Goal: Information Seeking & Learning: Learn about a topic

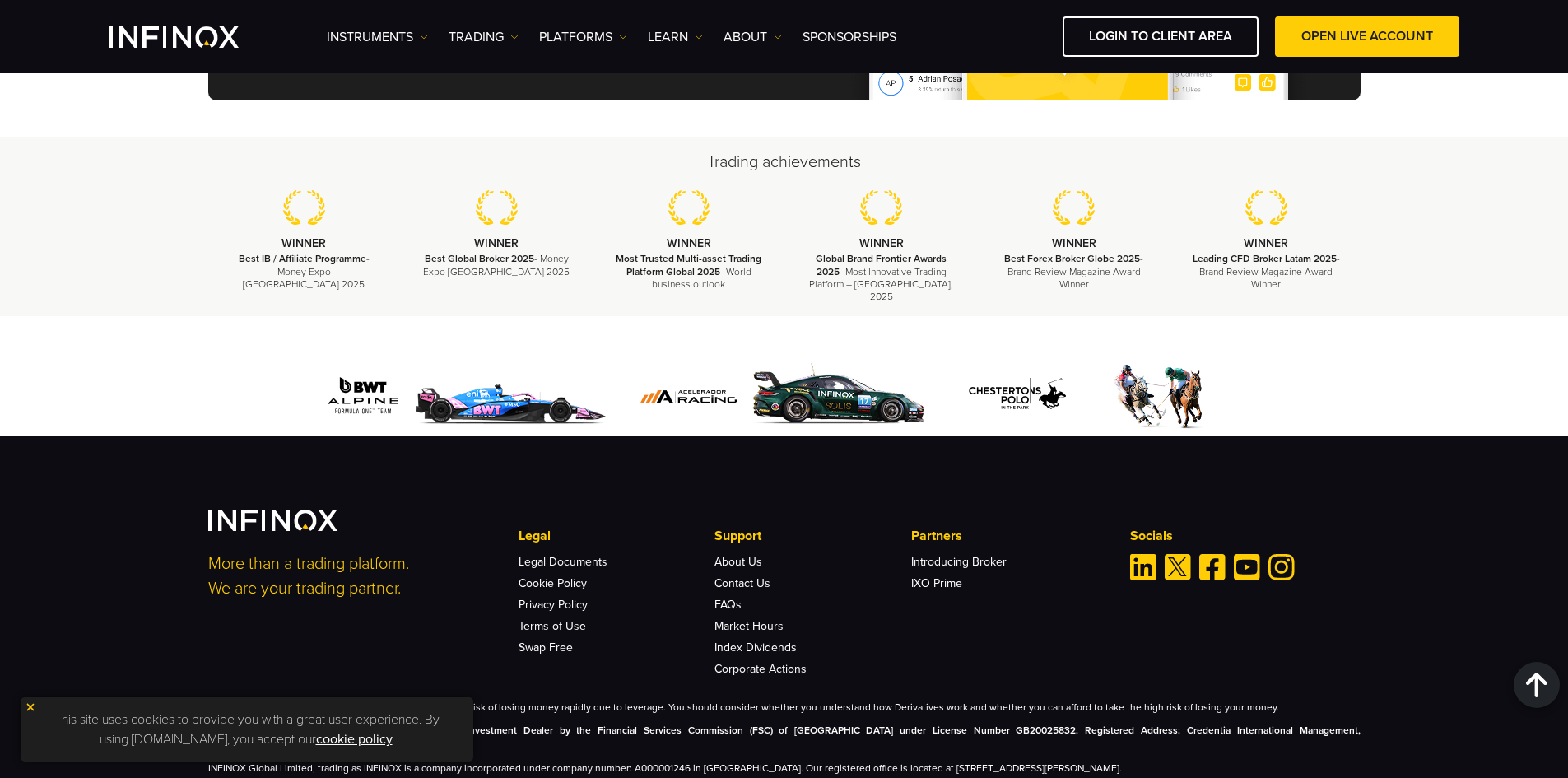
scroll to position [5483, 0]
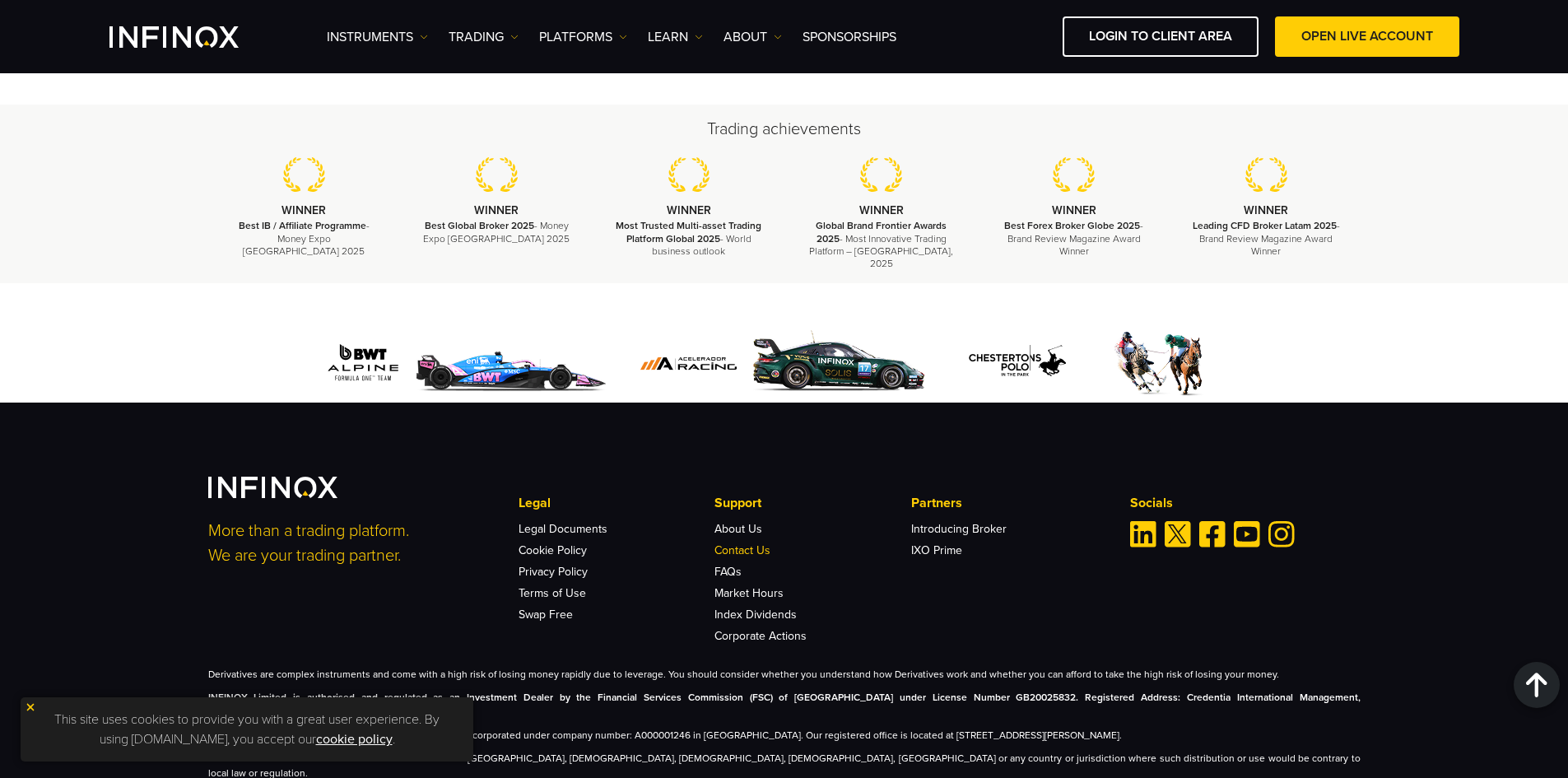
click at [734, 543] on link "Contact Us" at bounding box center [742, 550] width 56 height 14
click at [702, 45] on link "Learn" at bounding box center [675, 36] width 55 height 20
click at [690, 83] on link "IX Intel" at bounding box center [712, 89] width 131 height 35
click at [692, 116] on link "Events" at bounding box center [712, 124] width 131 height 35
click at [692, 151] on link "Daily Analysis" at bounding box center [712, 159] width 131 height 35
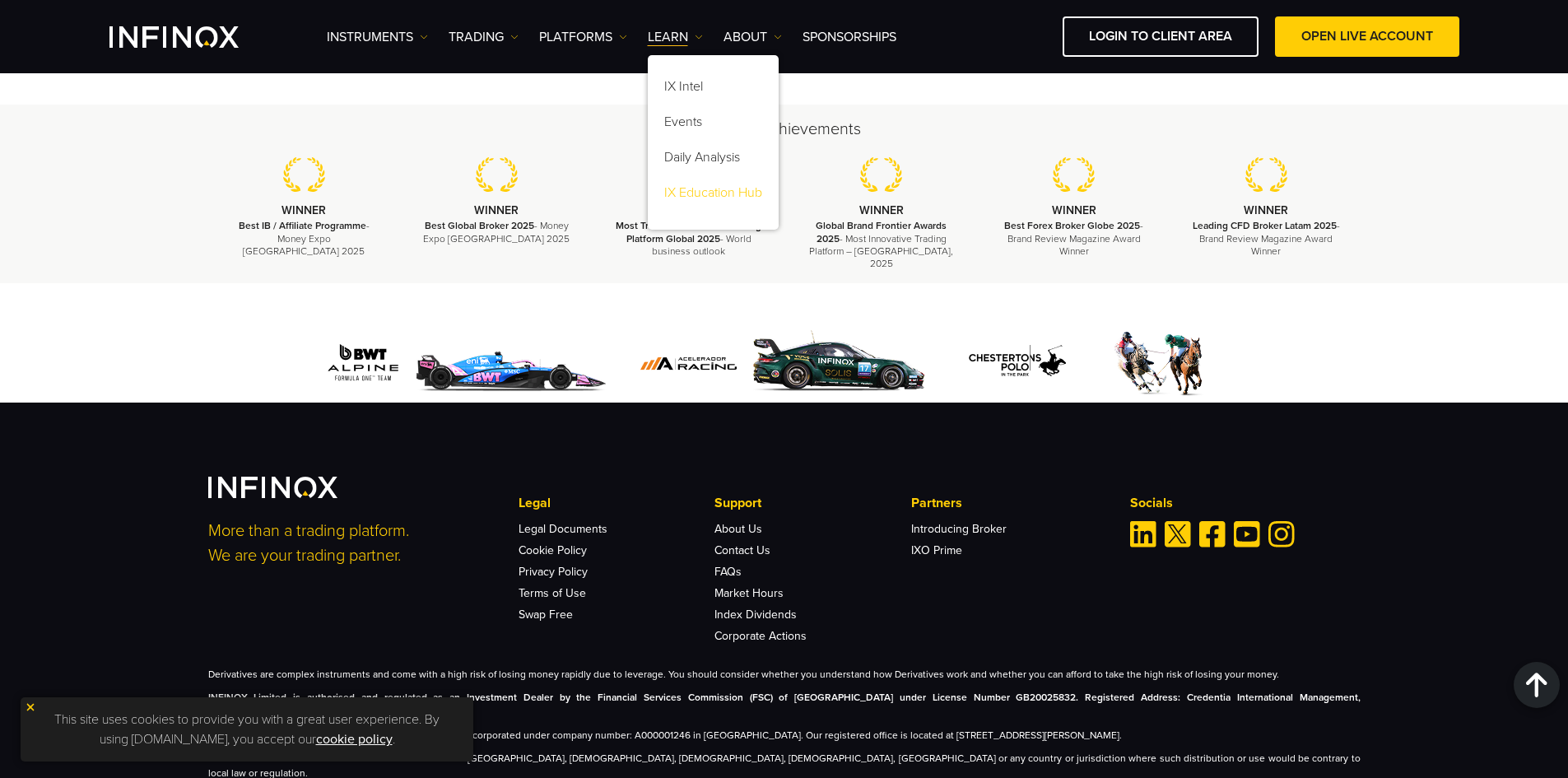
click at [690, 188] on link "IX Education Hub" at bounding box center [712, 194] width 131 height 35
click at [402, 37] on link "Instruments" at bounding box center [377, 36] width 101 height 20
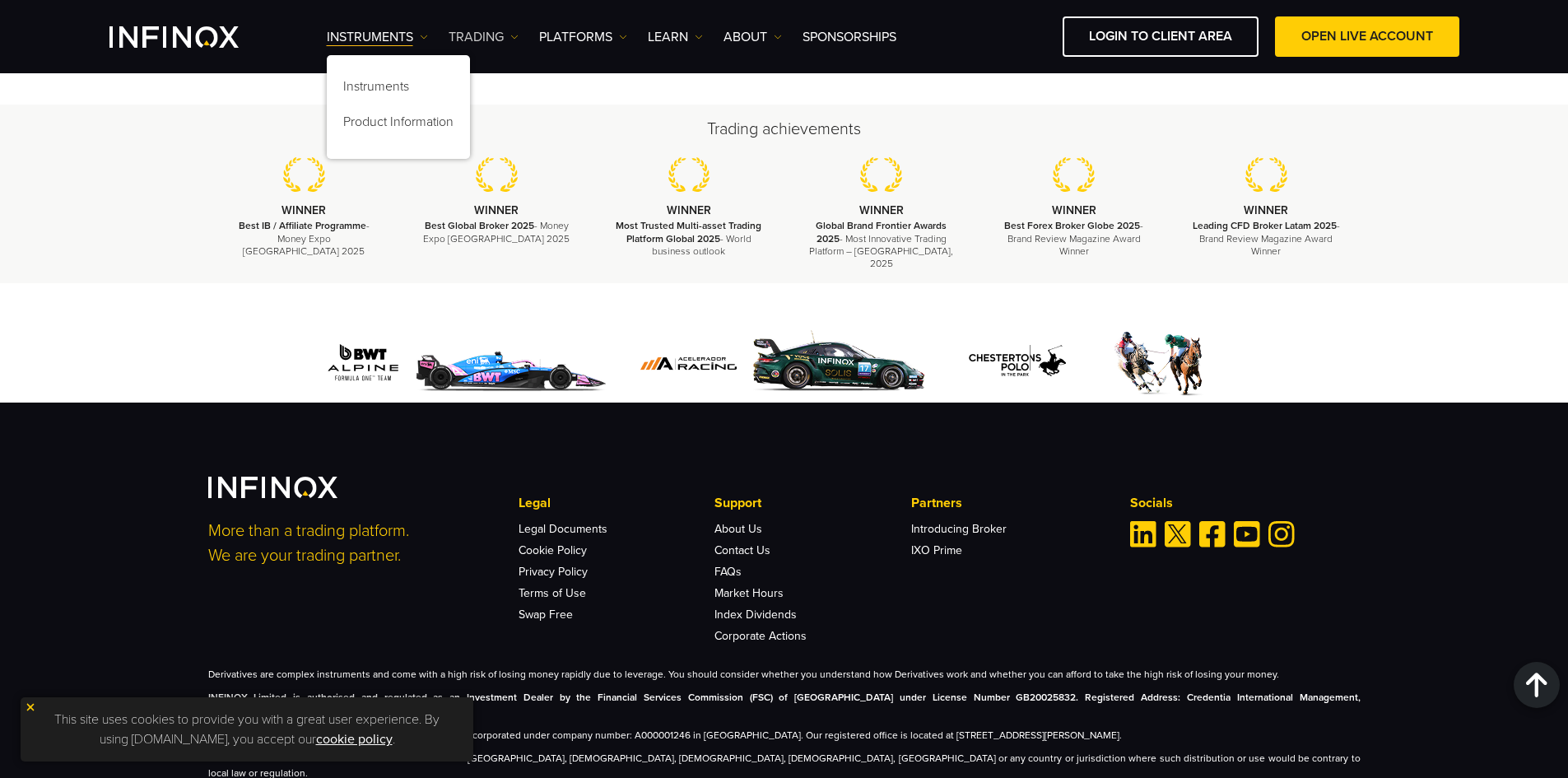
click at [497, 37] on link "TRADING" at bounding box center [483, 36] width 70 height 20
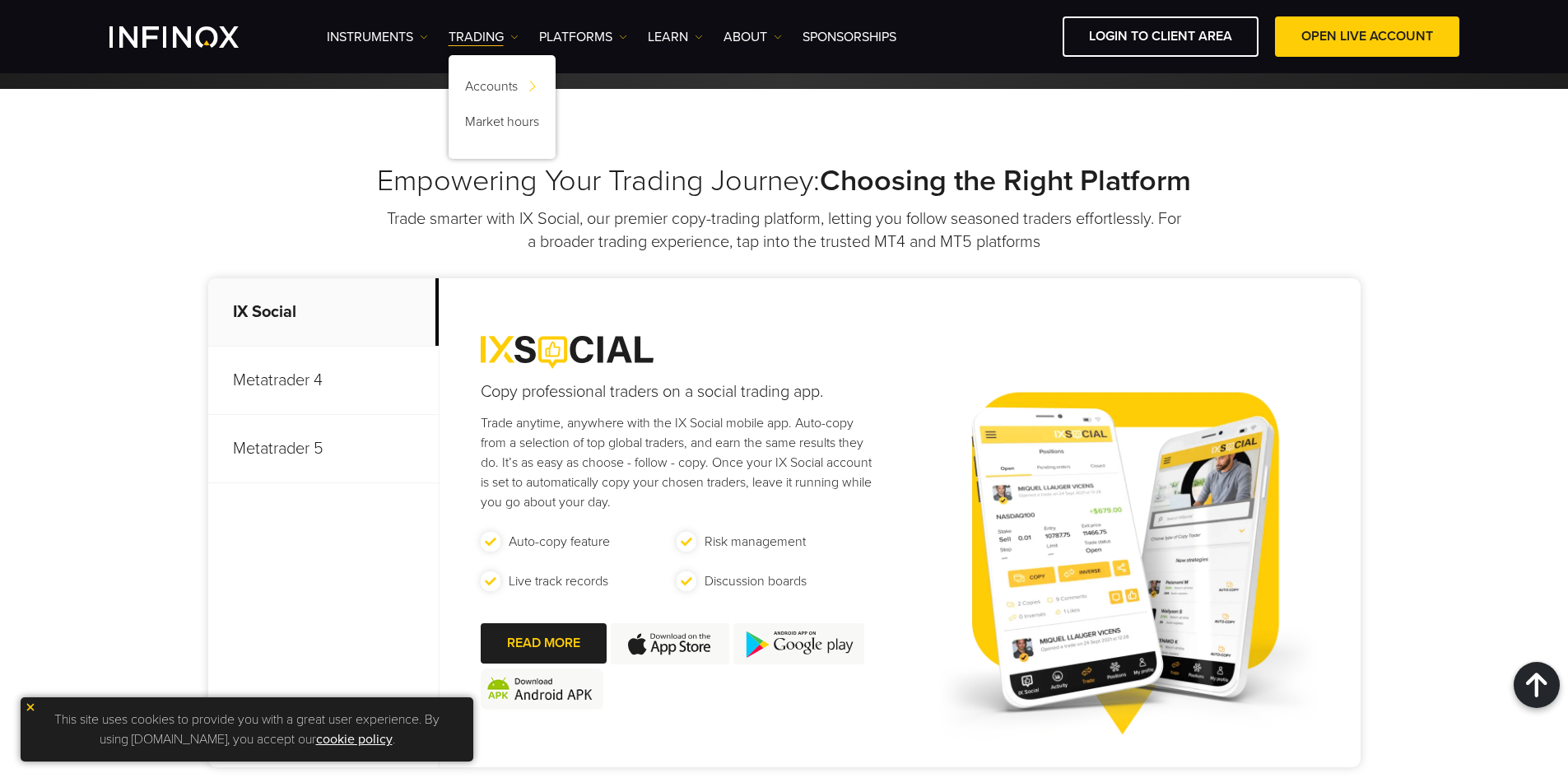
scroll to position [0, 0]
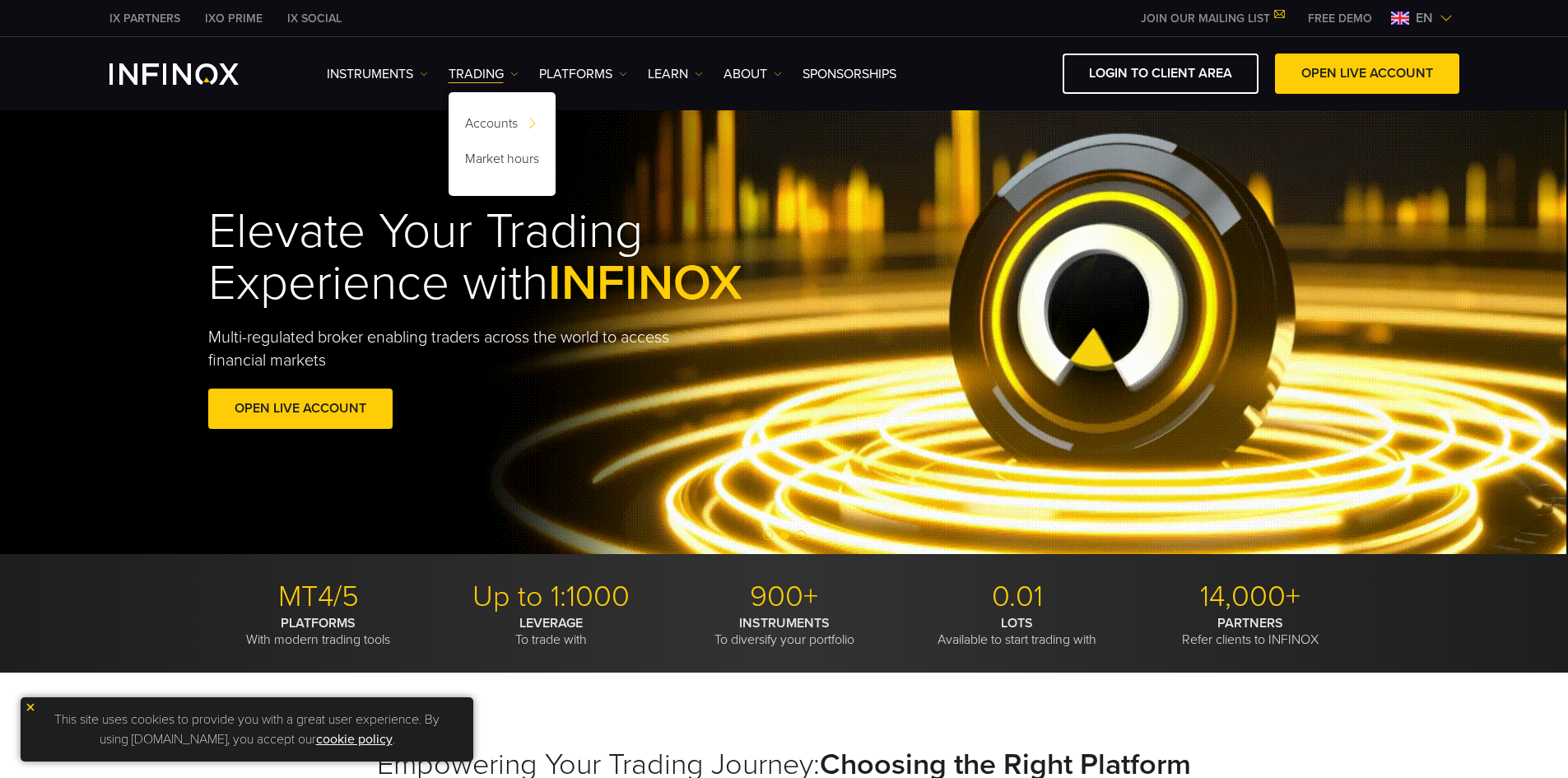
click at [210, 18] on link "IXO PRIME" at bounding box center [234, 18] width 82 height 17
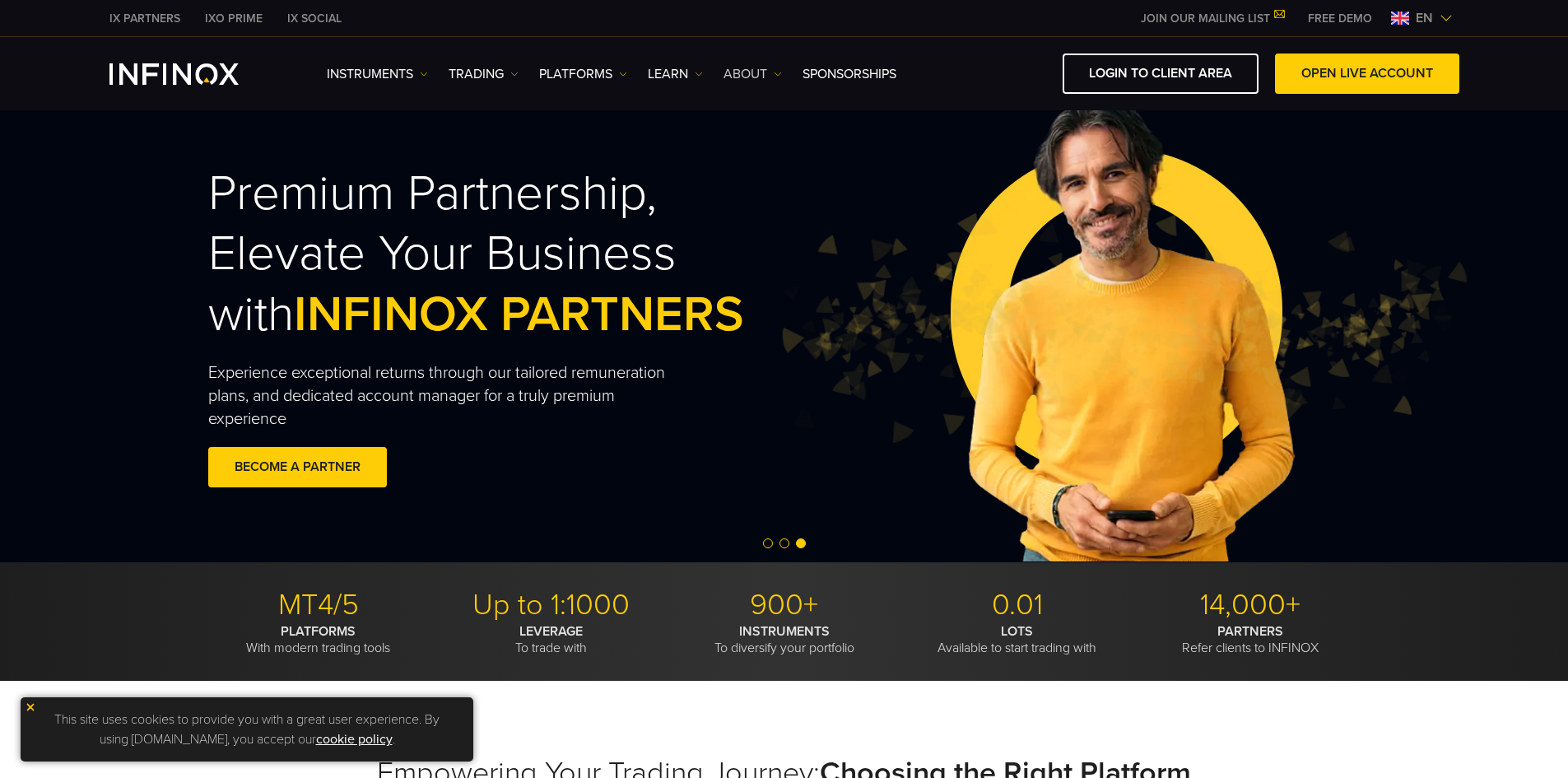
click at [774, 75] on link "ABOUT" at bounding box center [752, 73] width 58 height 20
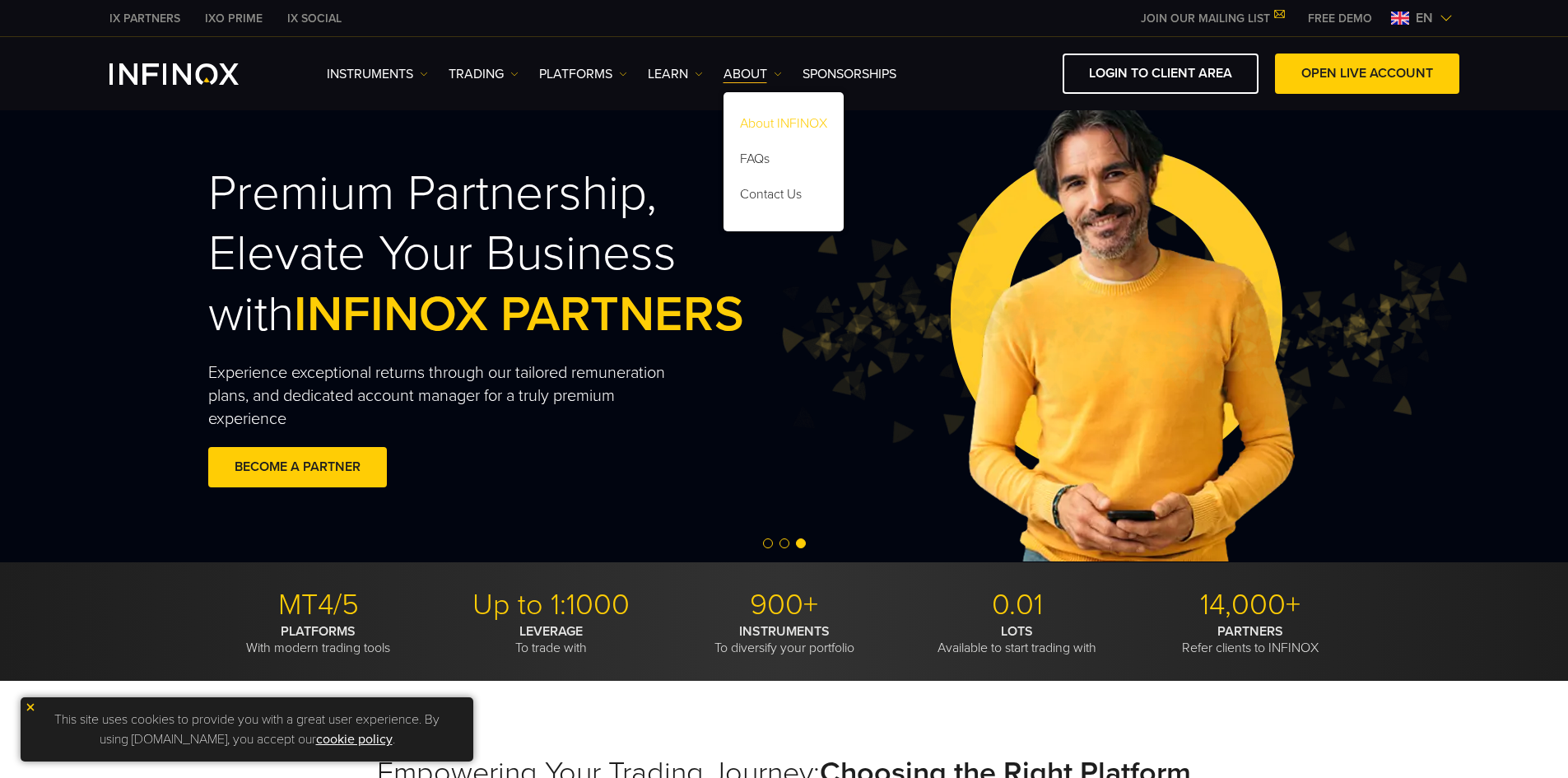
click at [776, 132] on link "About INFINOX" at bounding box center [784, 126] width 120 height 35
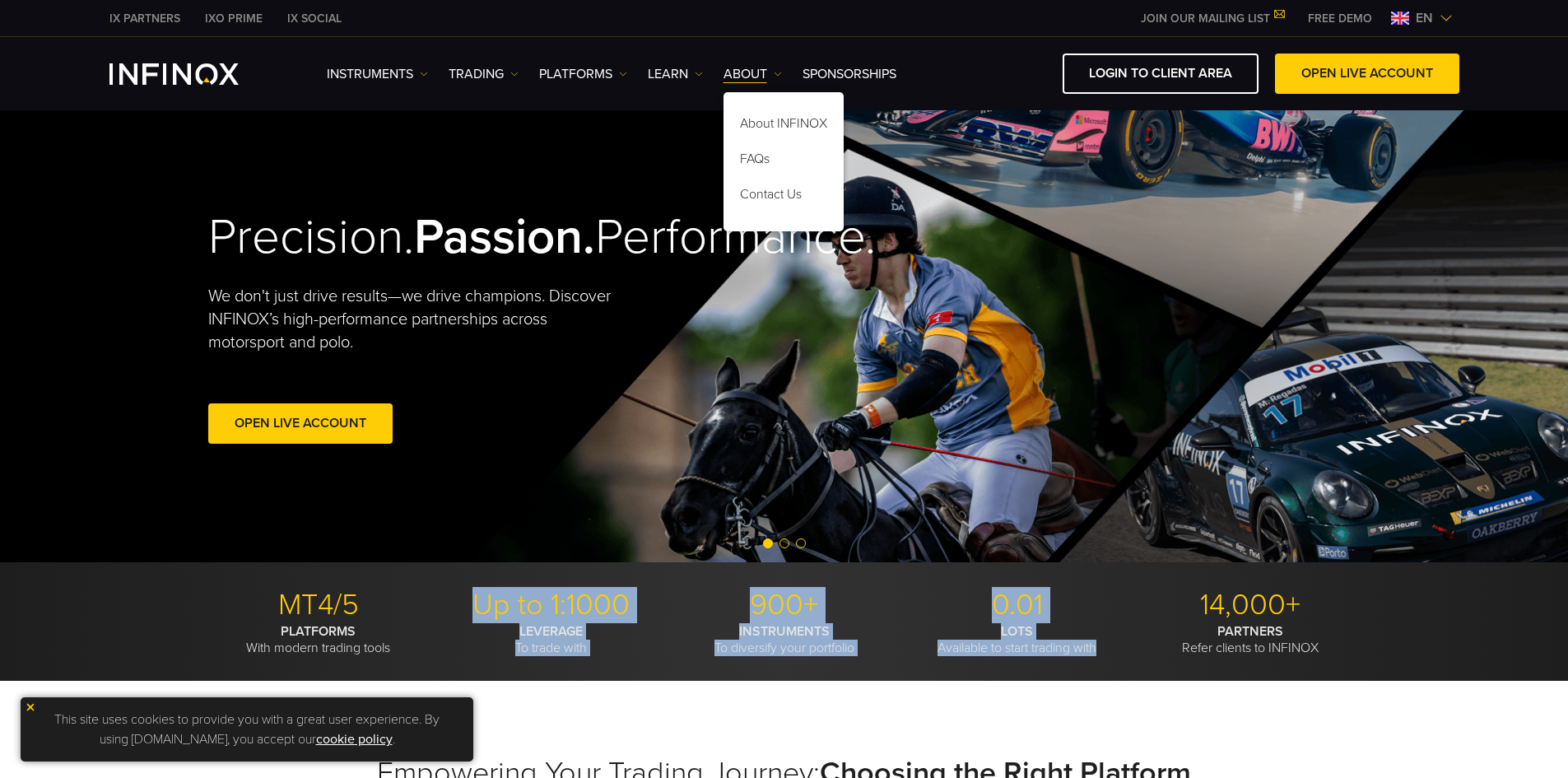
drag, startPoint x: 1103, startPoint y: 647, endPoint x: 479, endPoint y: 605, distance: 625.4
click at [479, 605] on ul "MT4/5 PLATFORMS With modern trading tools Up to 1:1000 LEVERAGE To trade with 9…" at bounding box center [784, 622] width 1152 height 70
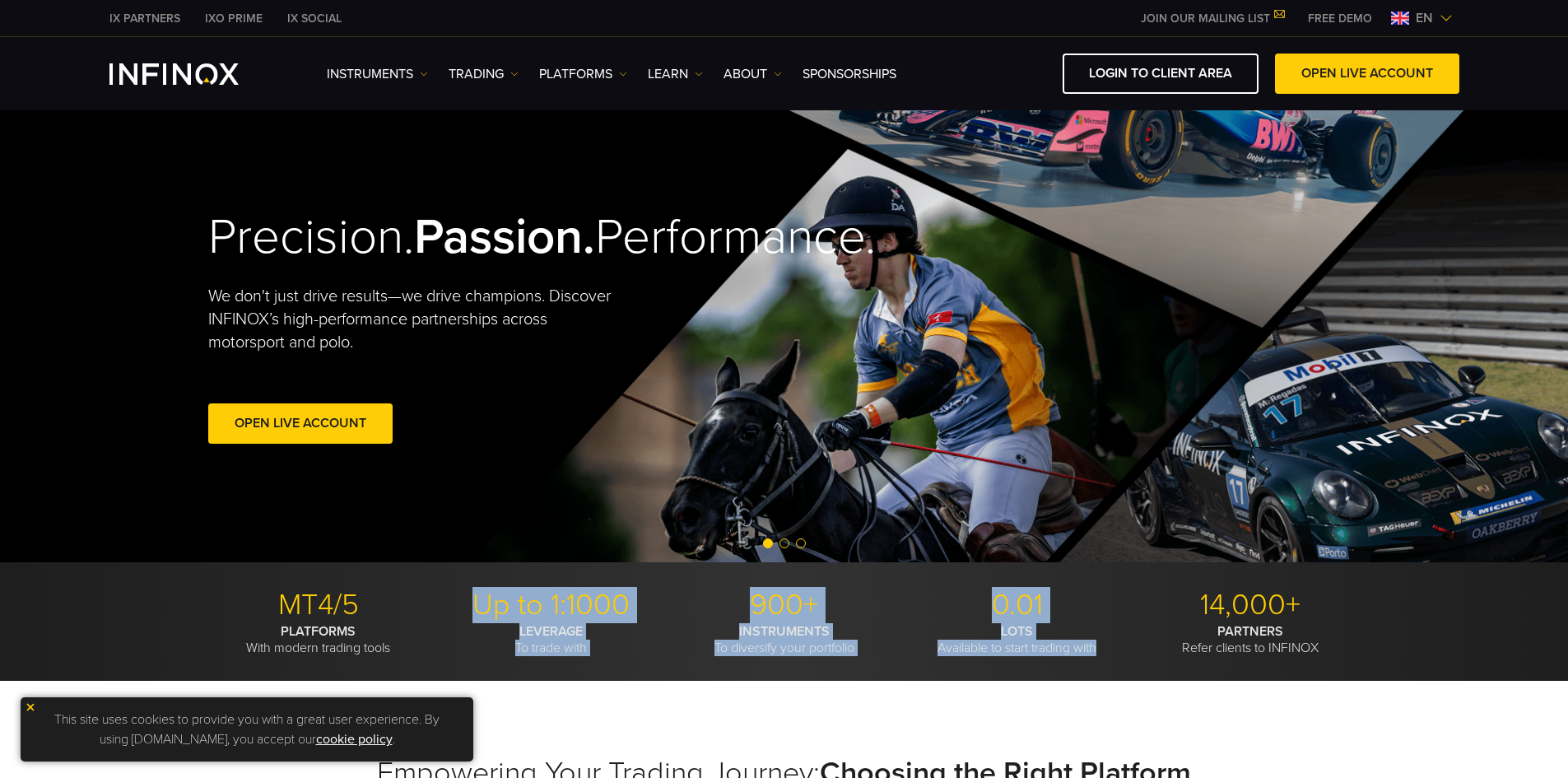
copy ul "Up to 1:1000 LEVERAGE To trade with 900+ INSTRUMENTS To diversify your portfoli…"
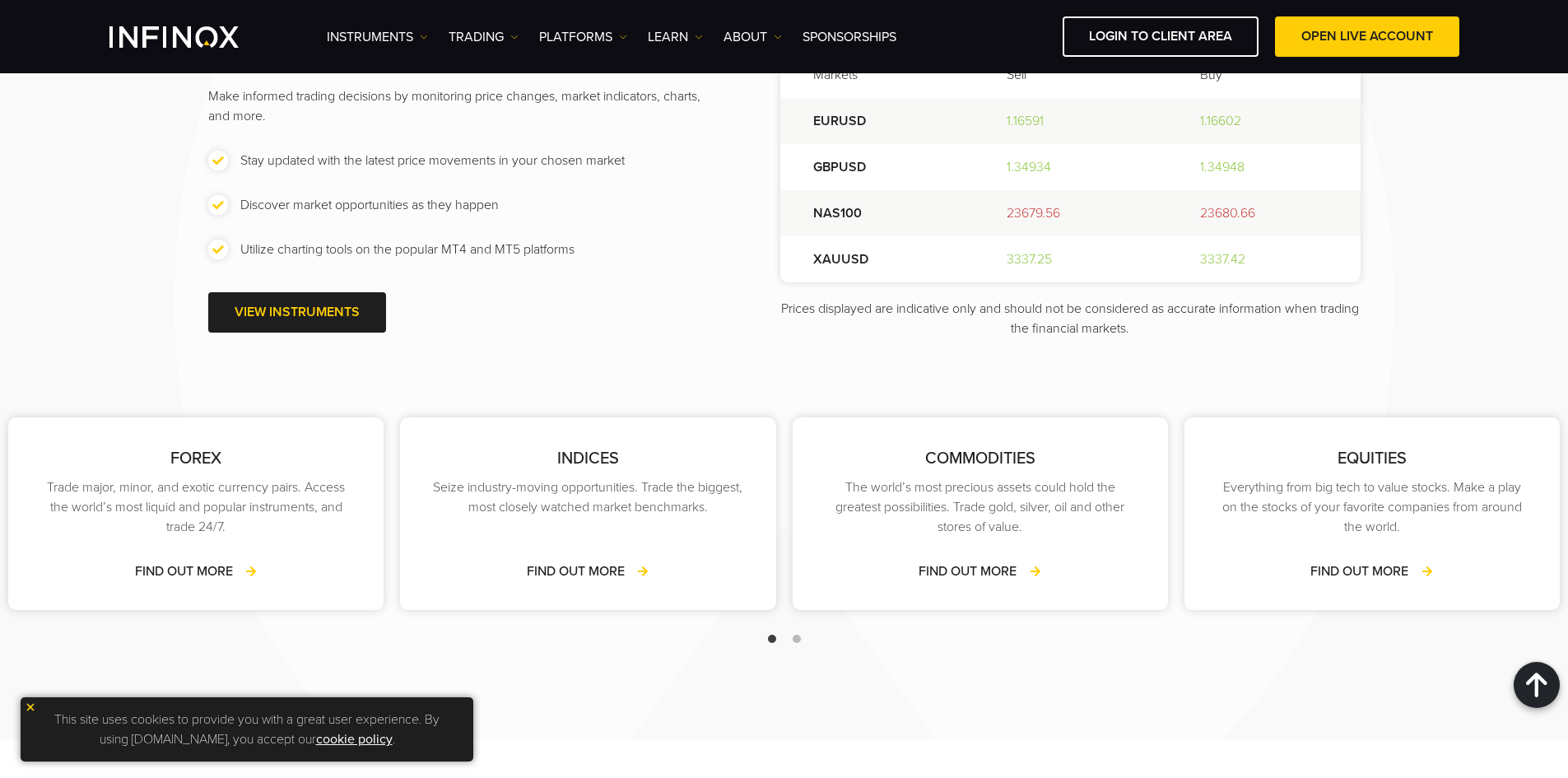
scroll to position [2181, 0]
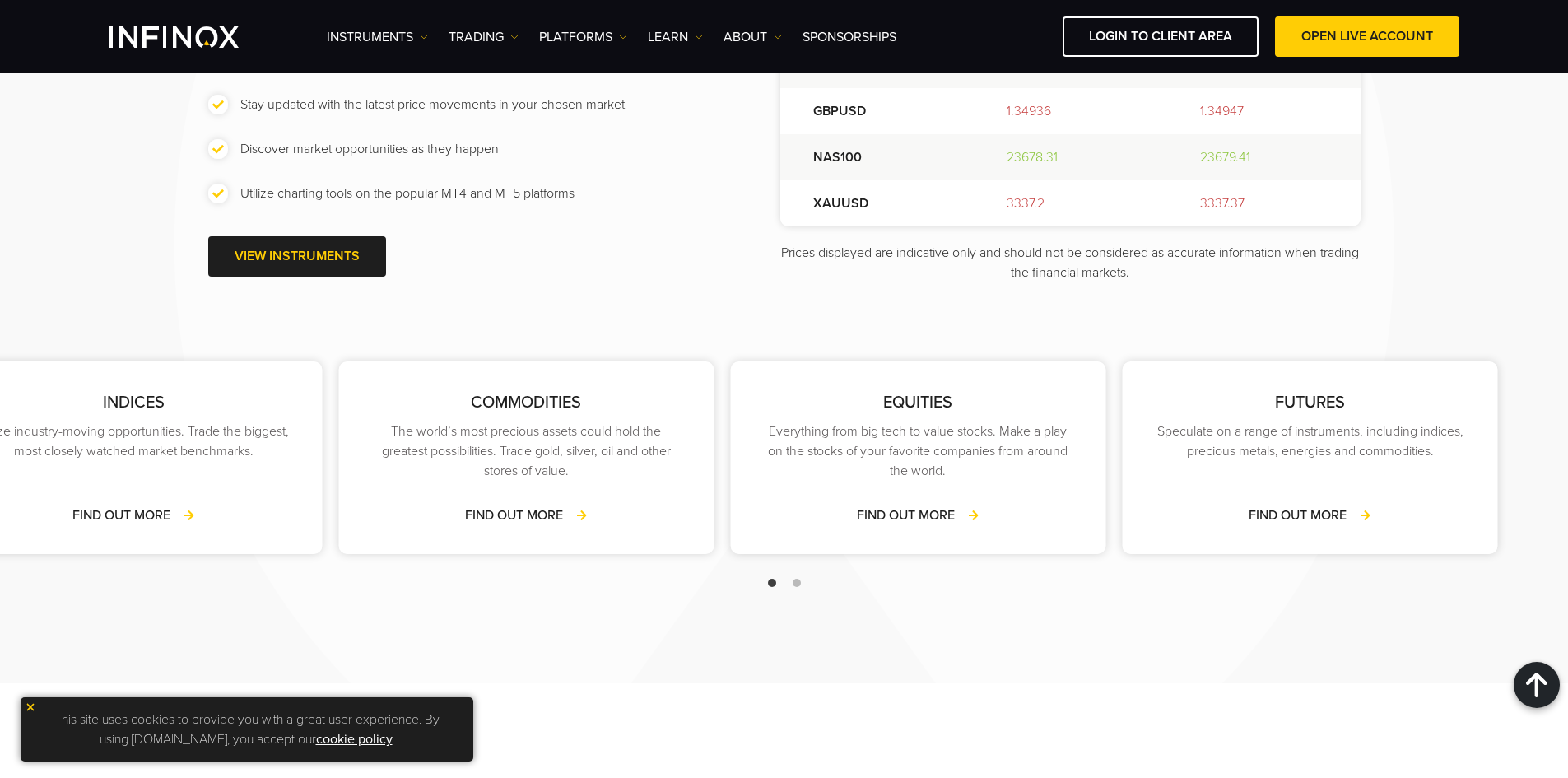
click at [888, 412] on p "EQUITIES" at bounding box center [917, 402] width 310 height 25
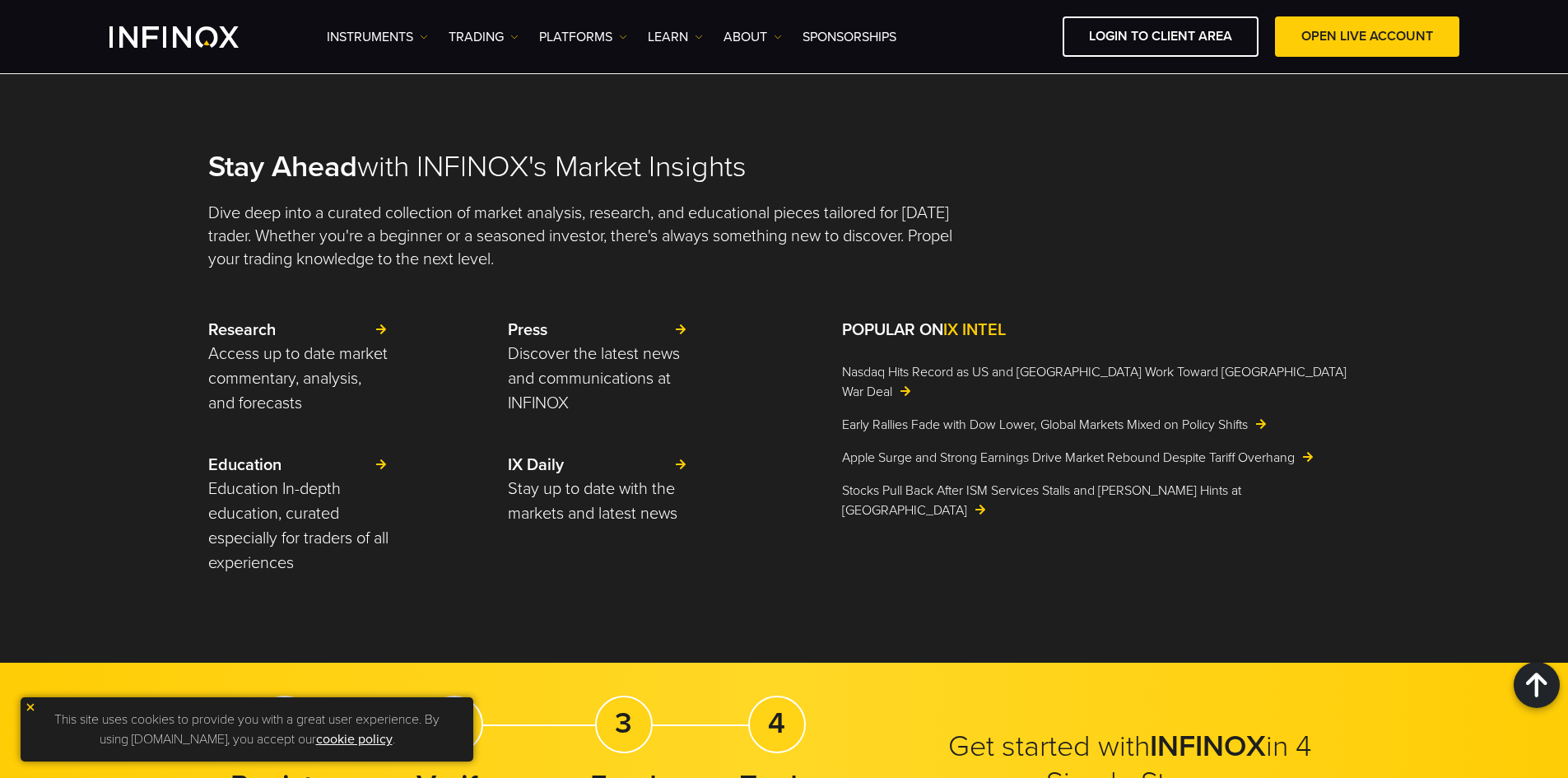
scroll to position [3834, 0]
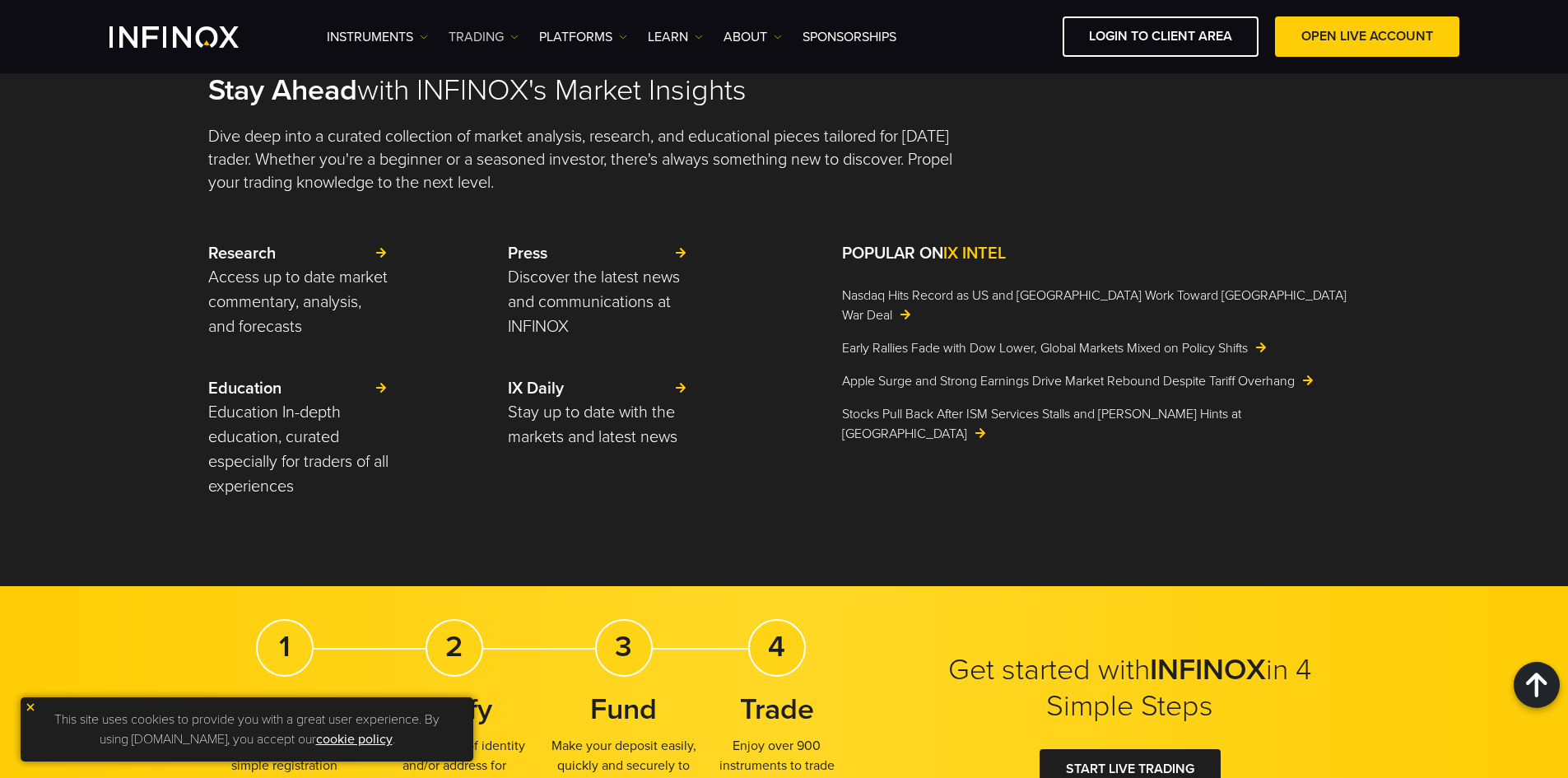
click at [498, 45] on link "TRADING" at bounding box center [483, 36] width 70 height 20
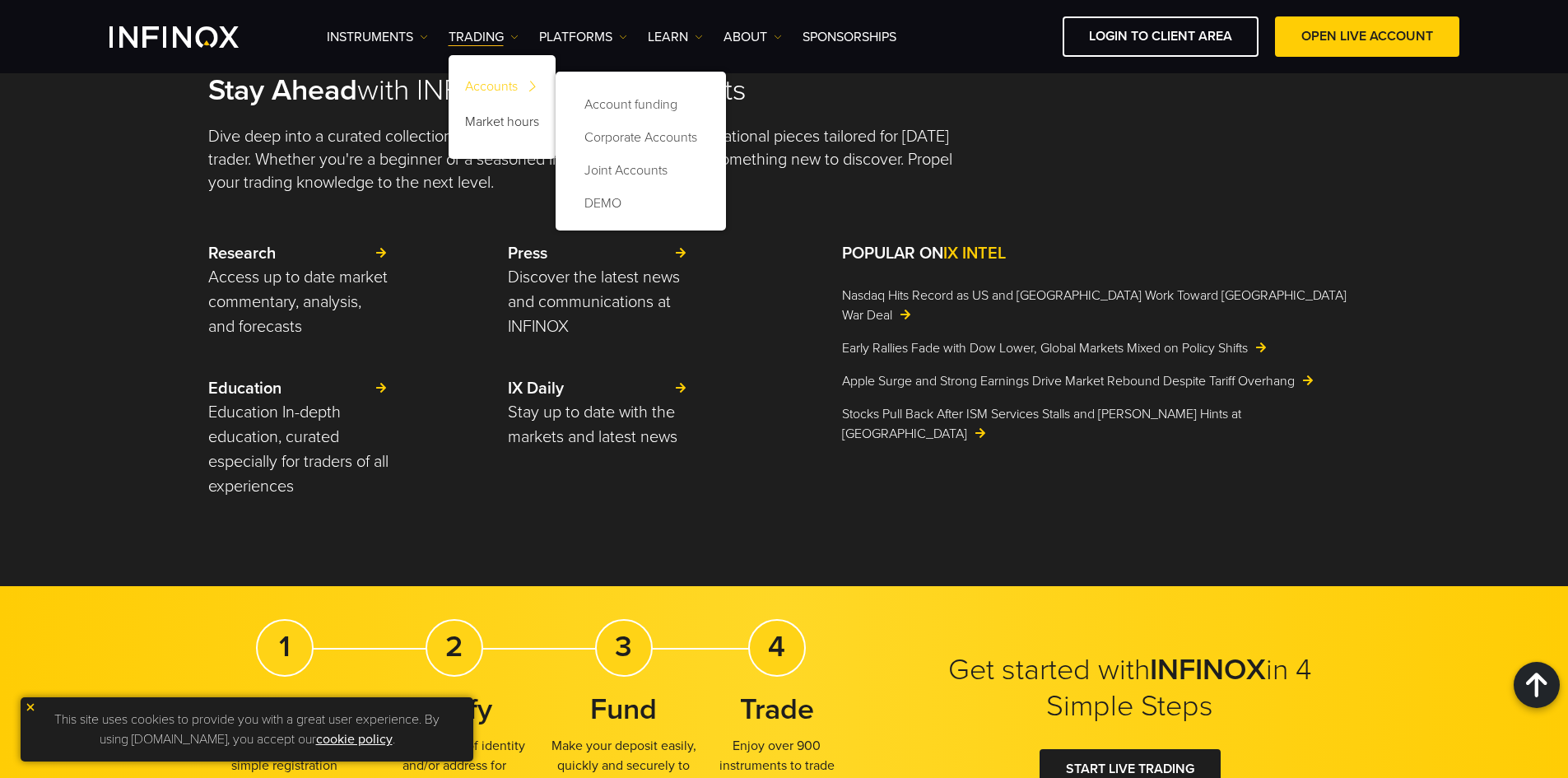
click at [498, 79] on link "Accounts" at bounding box center [502, 89] width 107 height 35
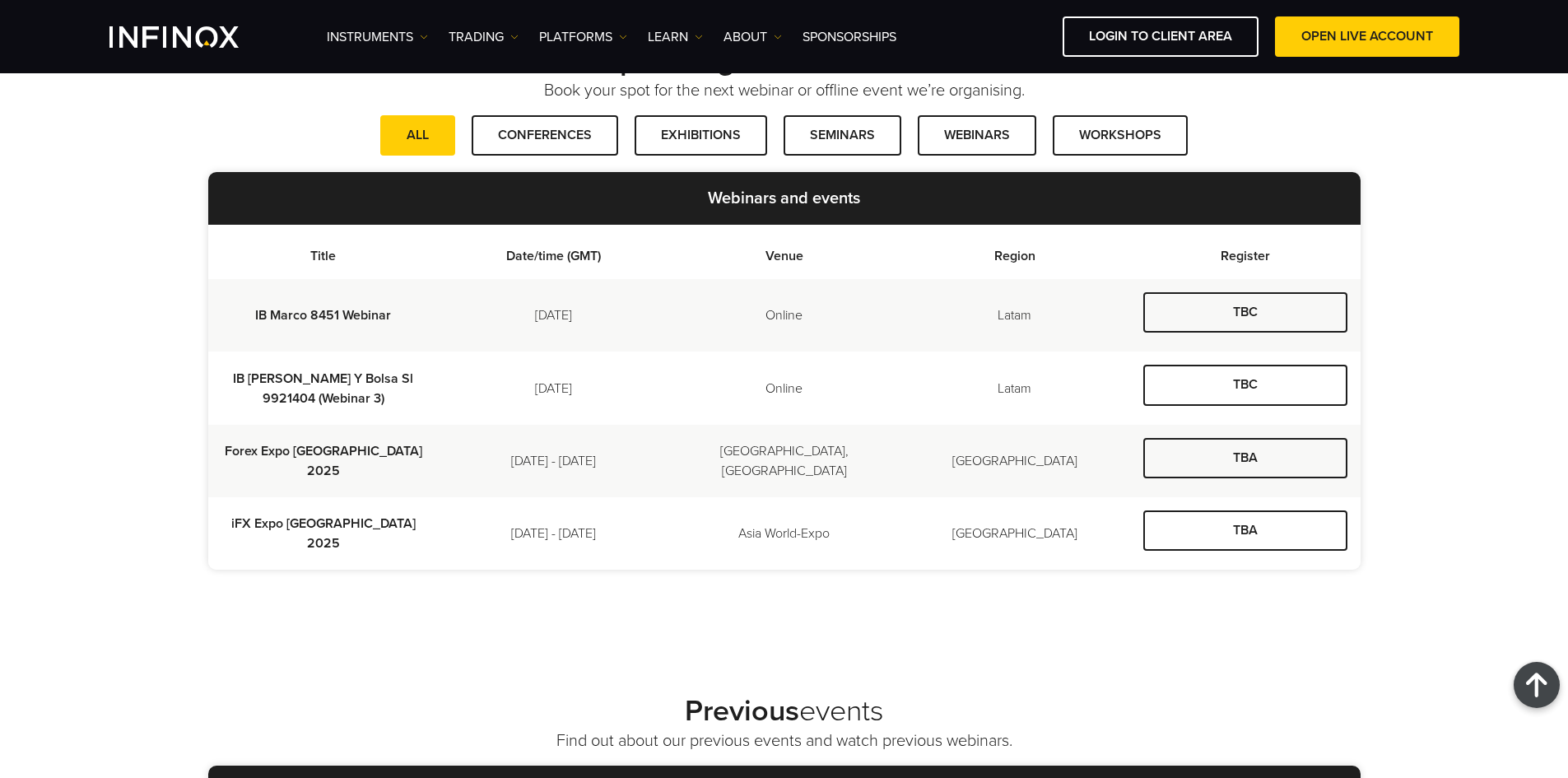
scroll to position [334, 0]
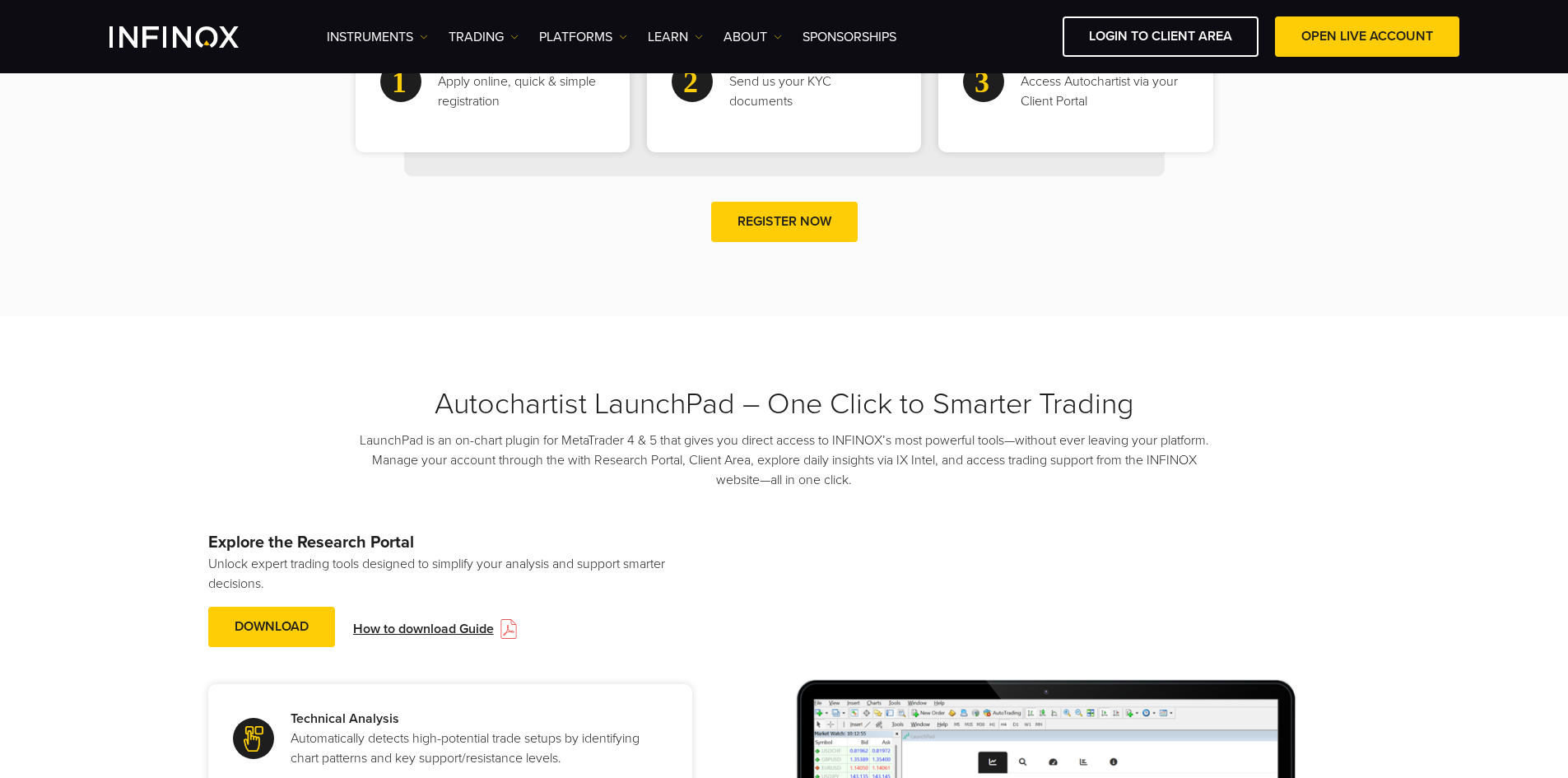
scroll to position [1265, 0]
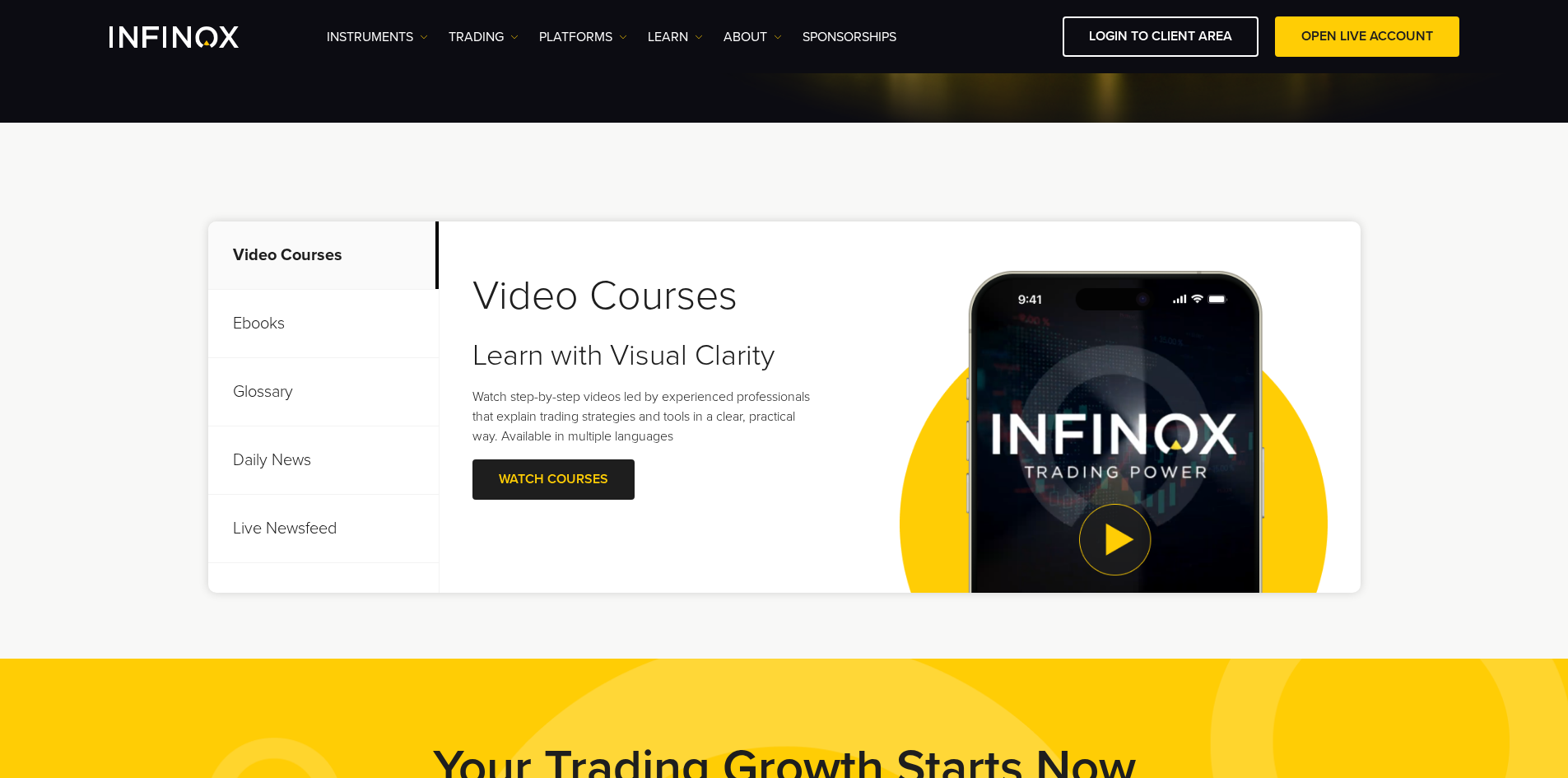
scroll to position [565, 0]
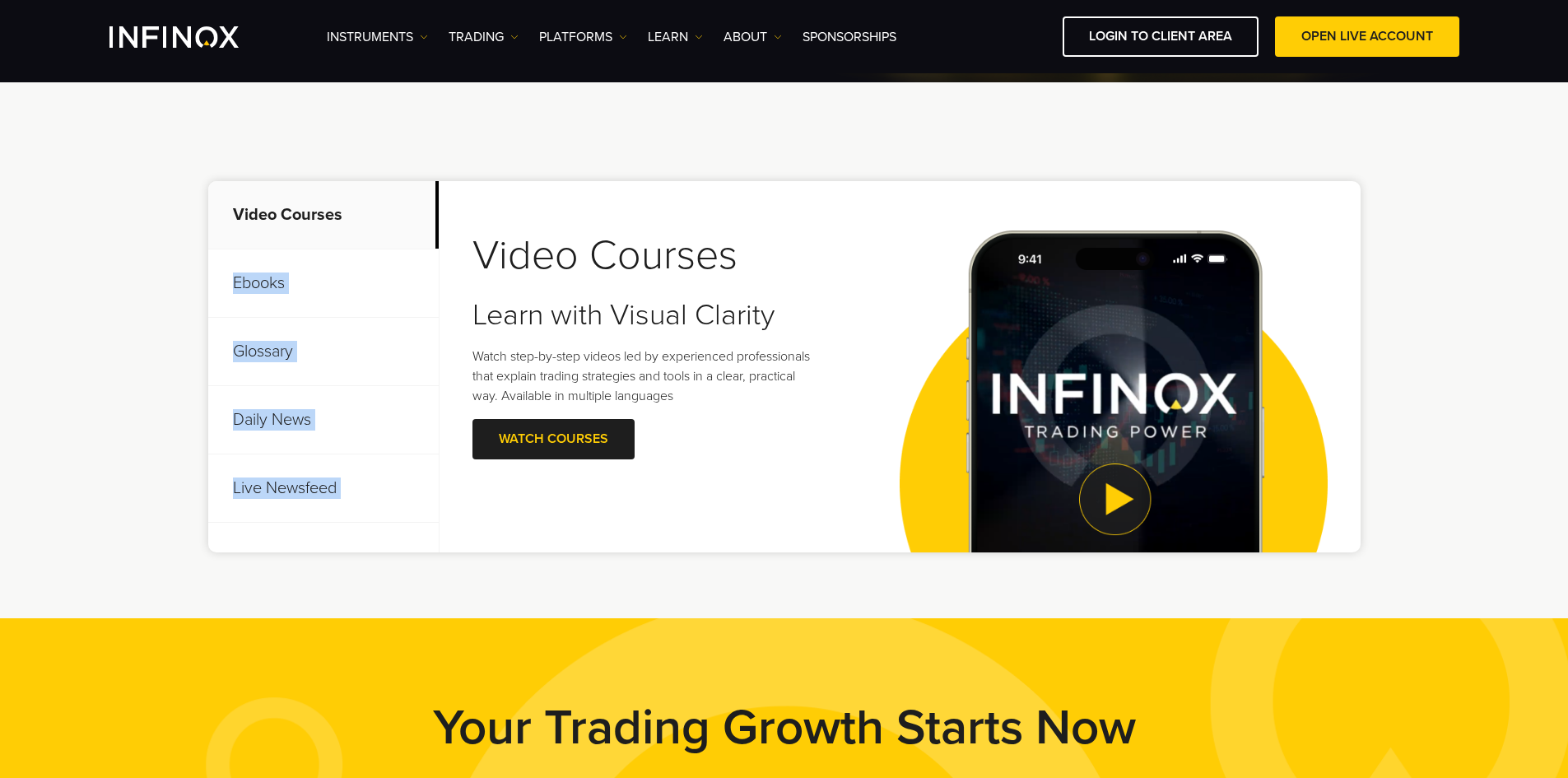
drag, startPoint x: 437, startPoint y: 190, endPoint x: 438, endPoint y: 232, distance: 42.0
click at [438, 232] on div "Video Courses Ebooks Glossary Daily News Live Newsfeed Video Courses Learn with…" at bounding box center [784, 366] width 1152 height 371
click at [423, 123] on div "Video Courses Ebooks Glossary Daily News Live Newsfeed Video Courses Learn with…" at bounding box center [784, 350] width 1568 height 536
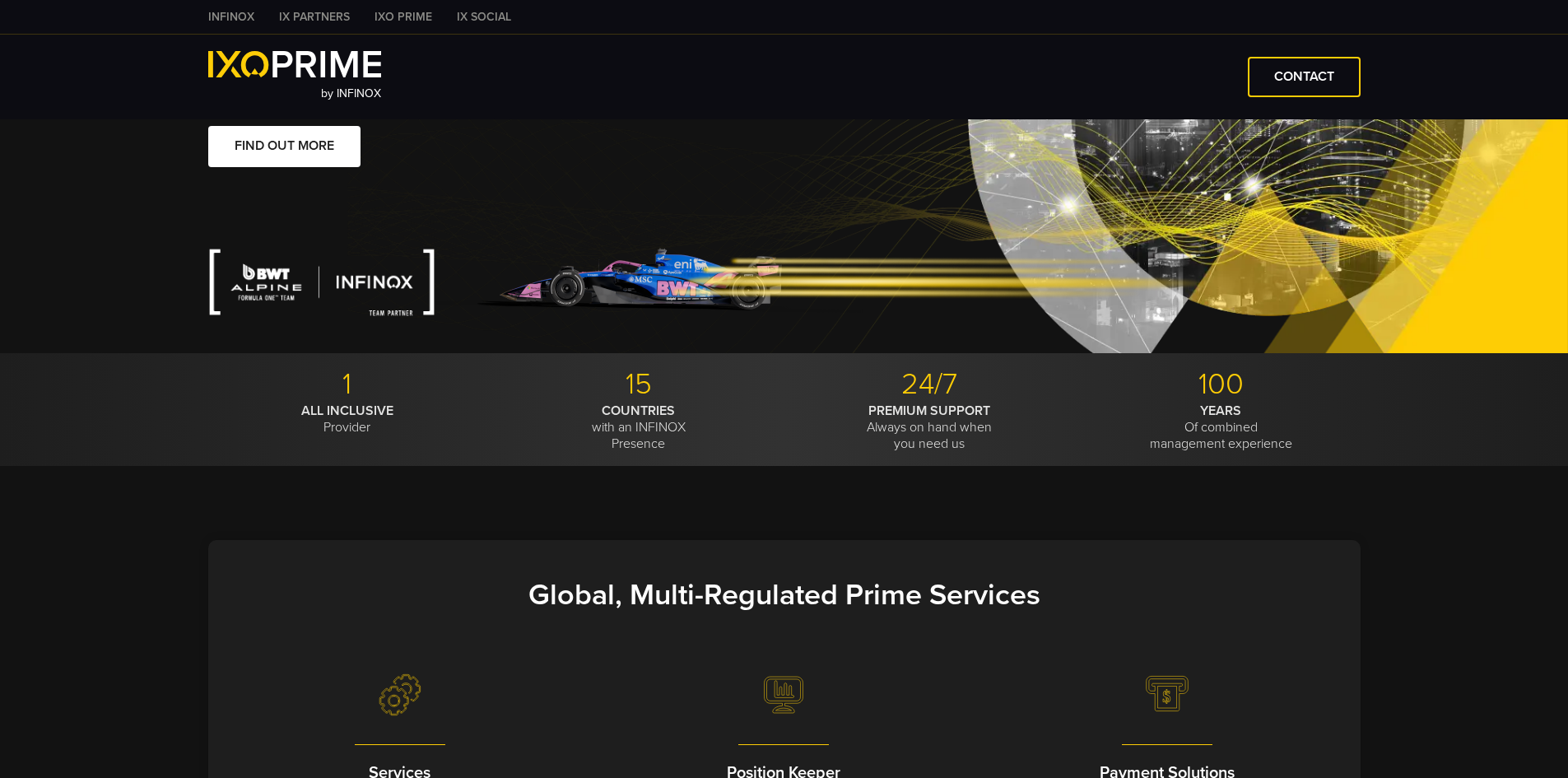
scroll to position [265, 0]
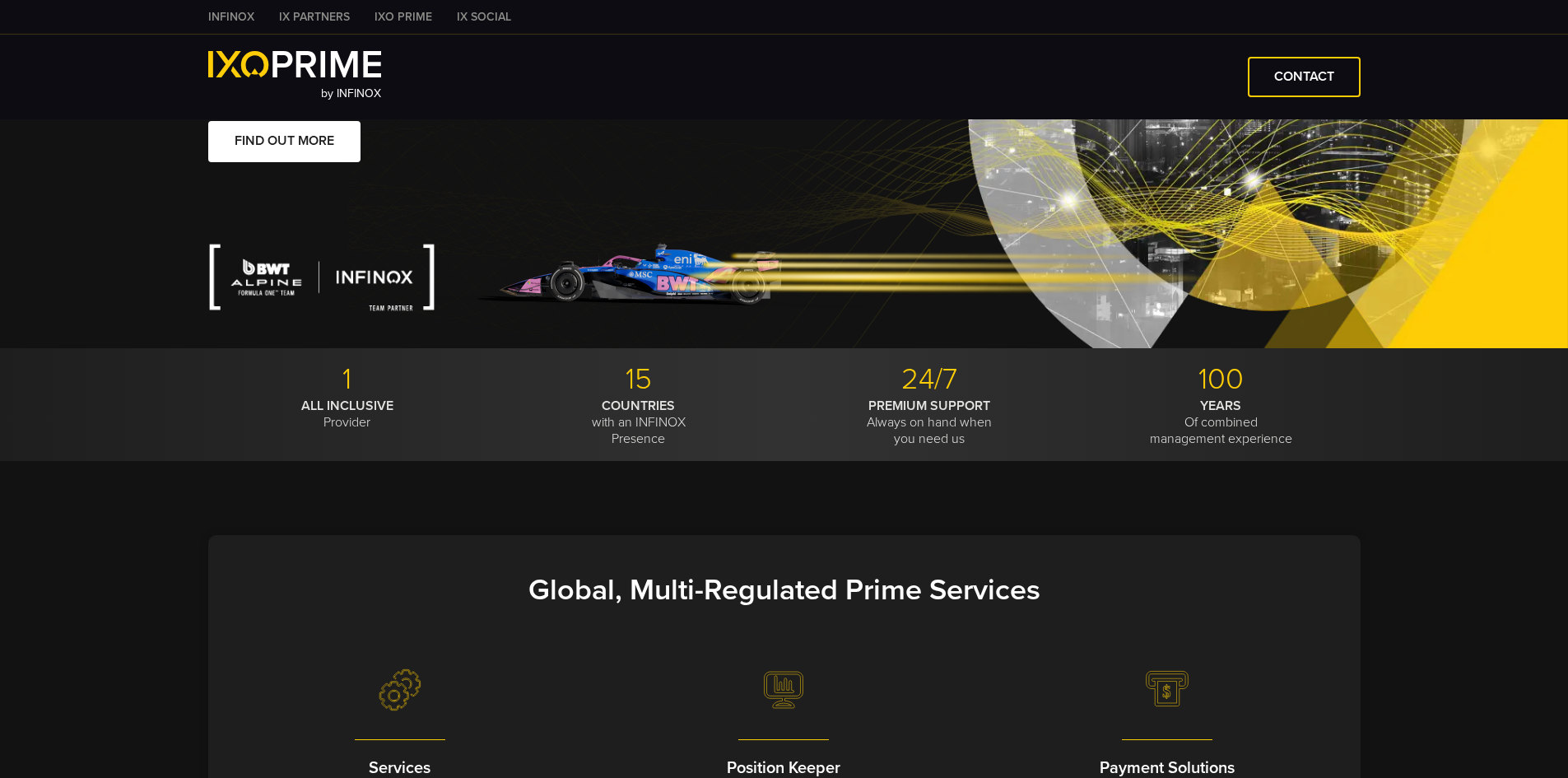
type input "**"
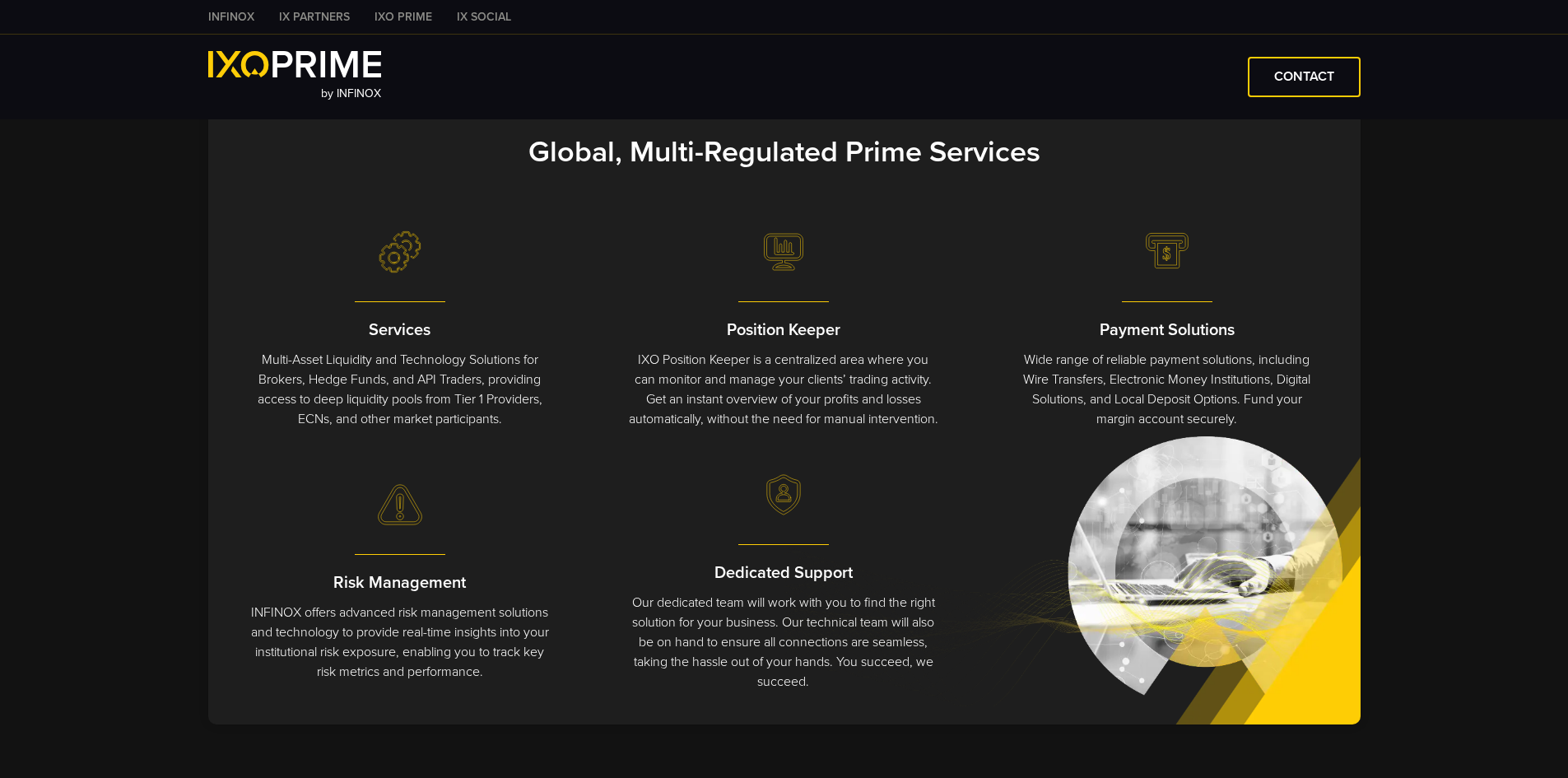
scroll to position [749, 0]
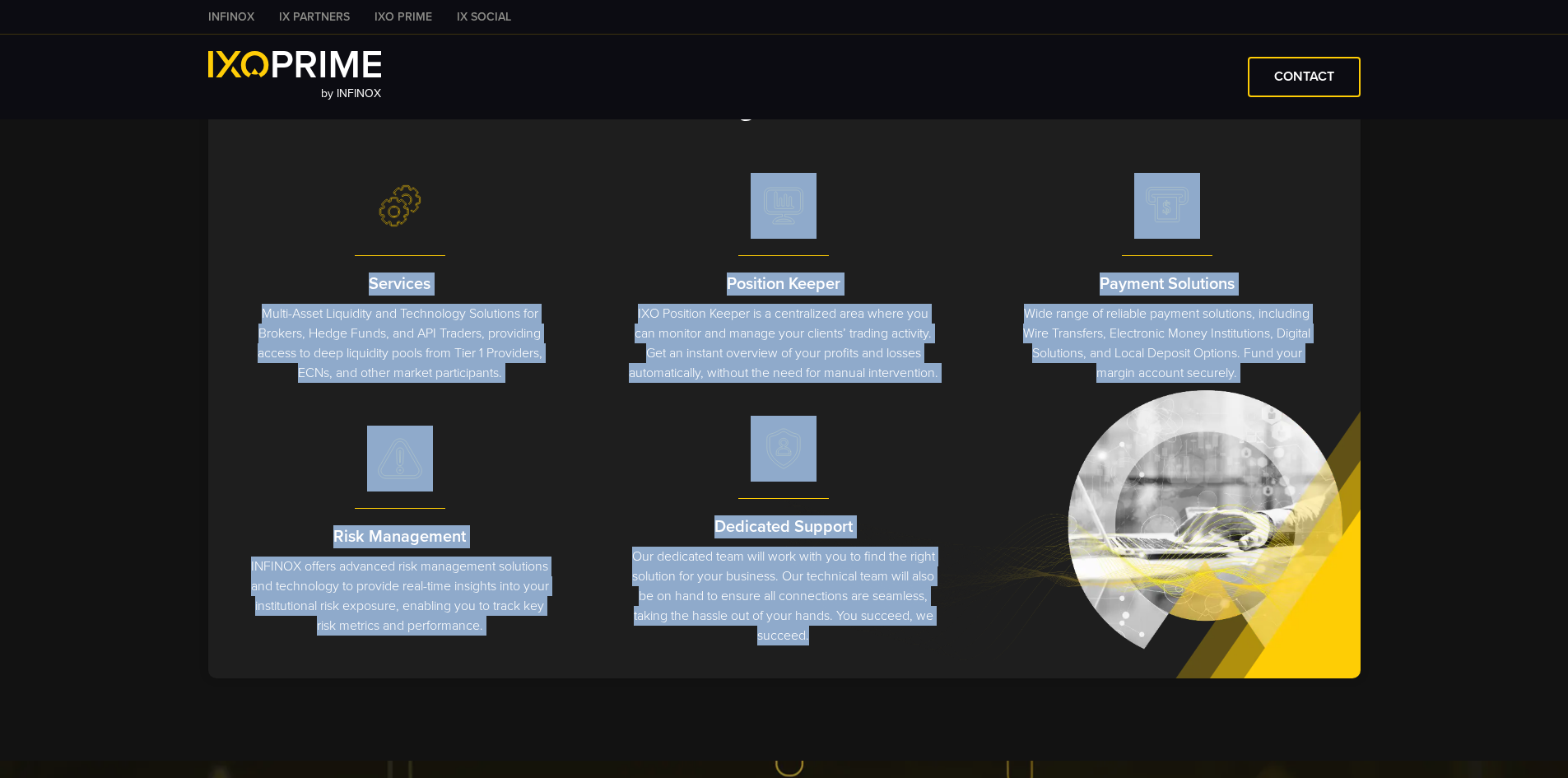
copy div "Services Multi-Asset Liquidity and Technology Solutions for Brokers, Hedge Fund…"
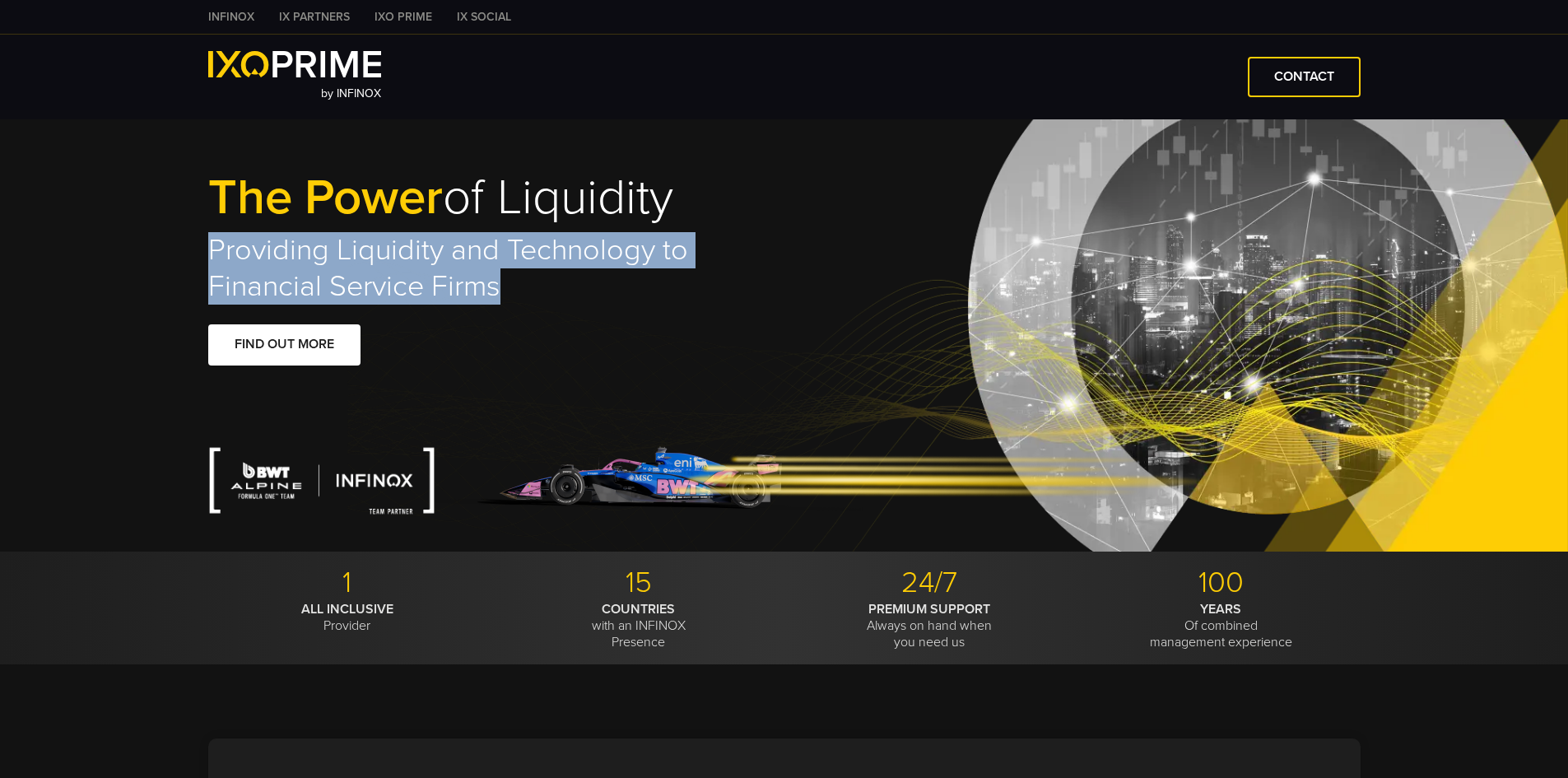
copy h2 "Providing Liquidity and Technology to Financial Service Firms"
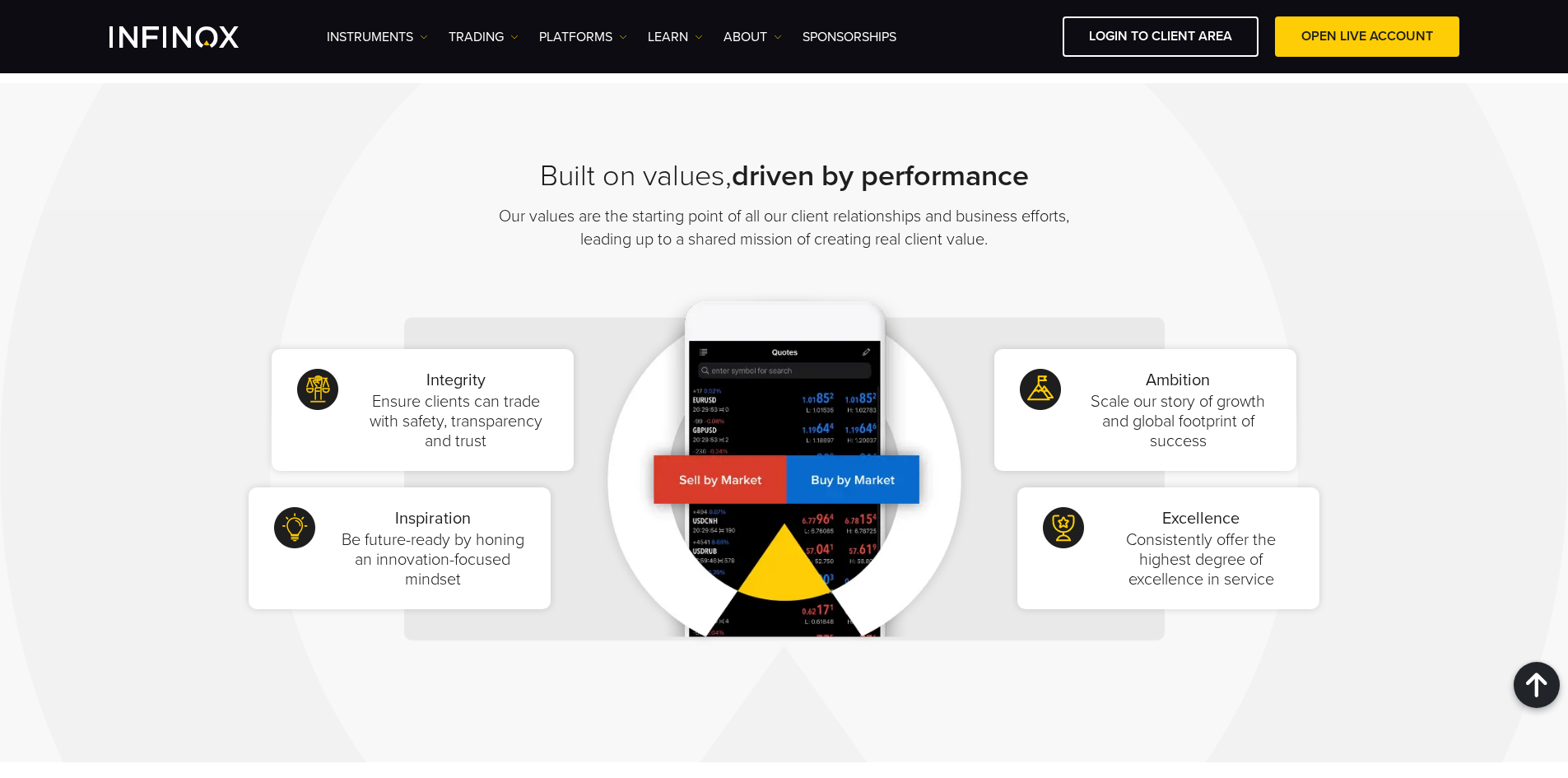
scroll to position [1597, 0]
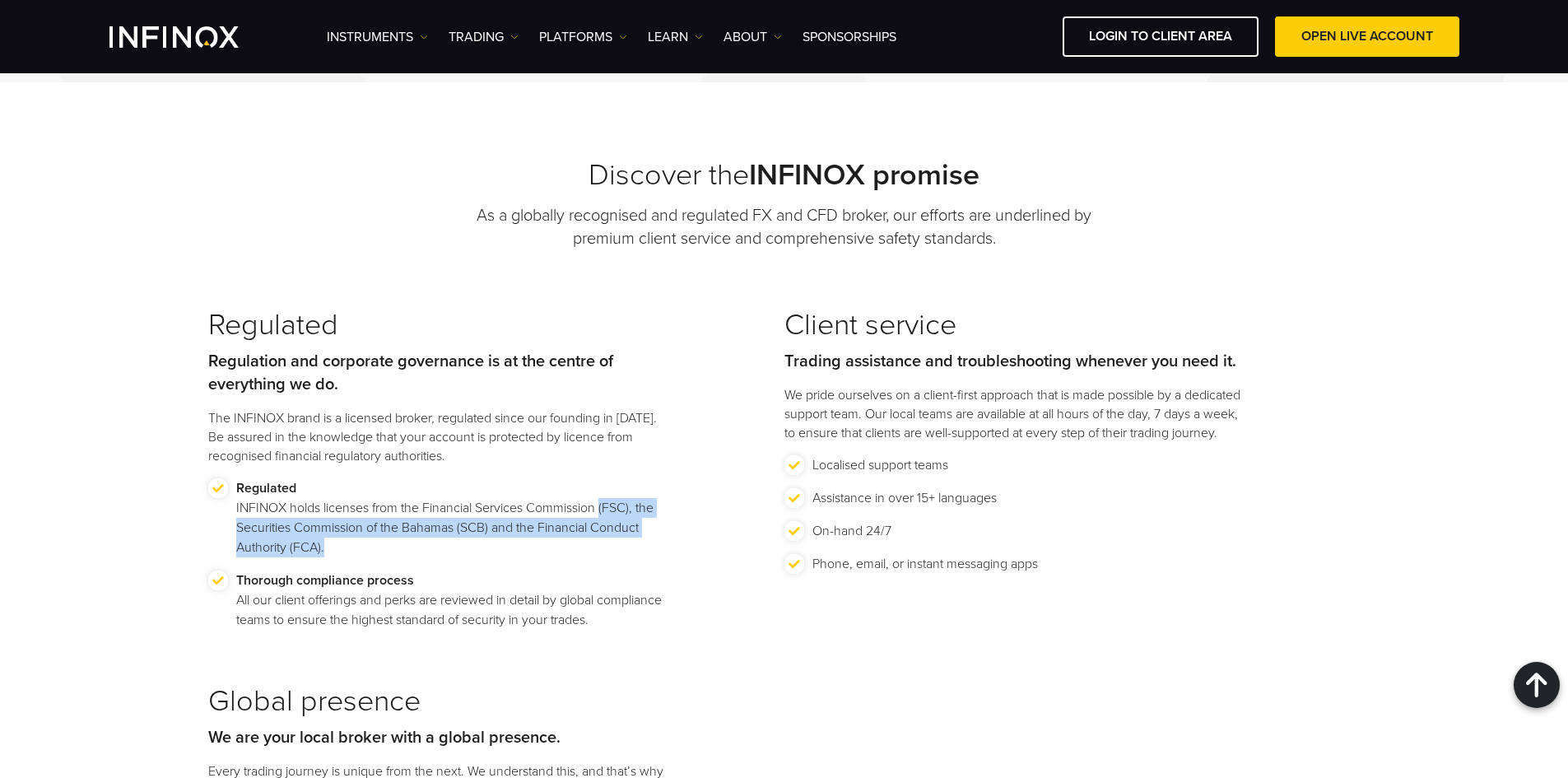
copy p "(FSC), the Securities Commission of the Bahamas (SCB) and the Financial Conduct…"
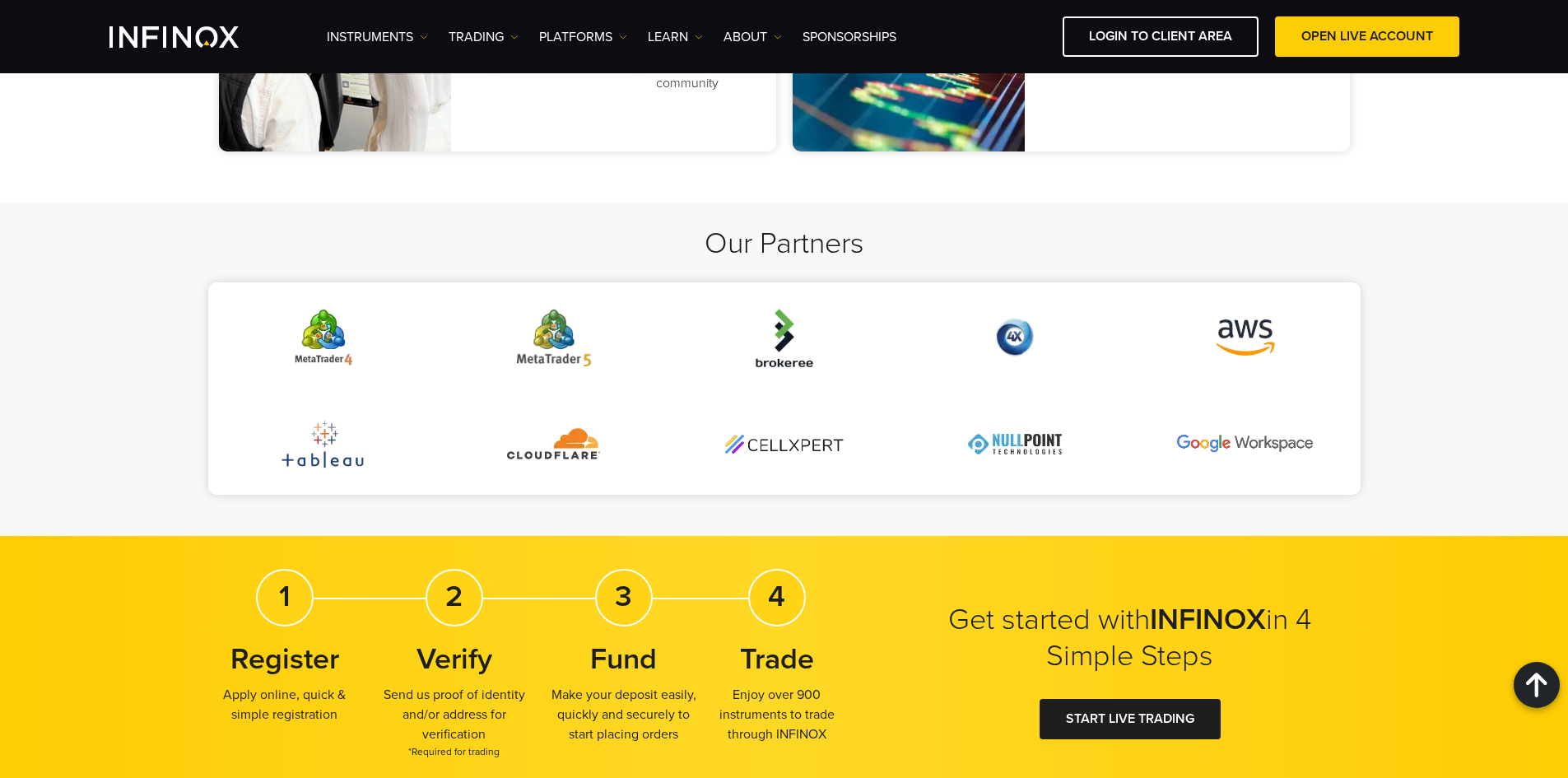
scroll to position [4152, 0]
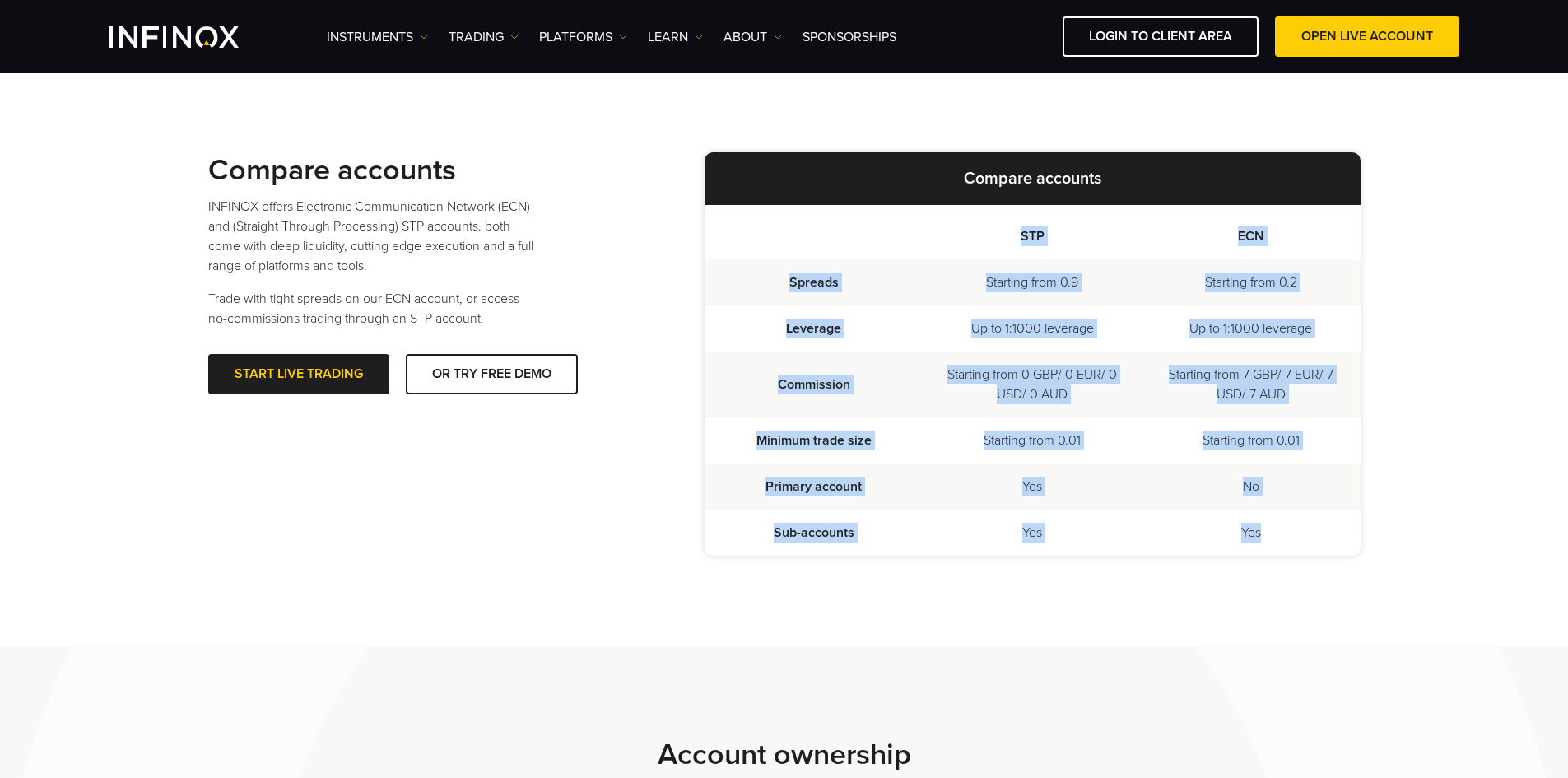
copy table "STP ECN Spreads Starting from 0.9 Starting from 0.2 Leverage Up to 1:1000 lever…"
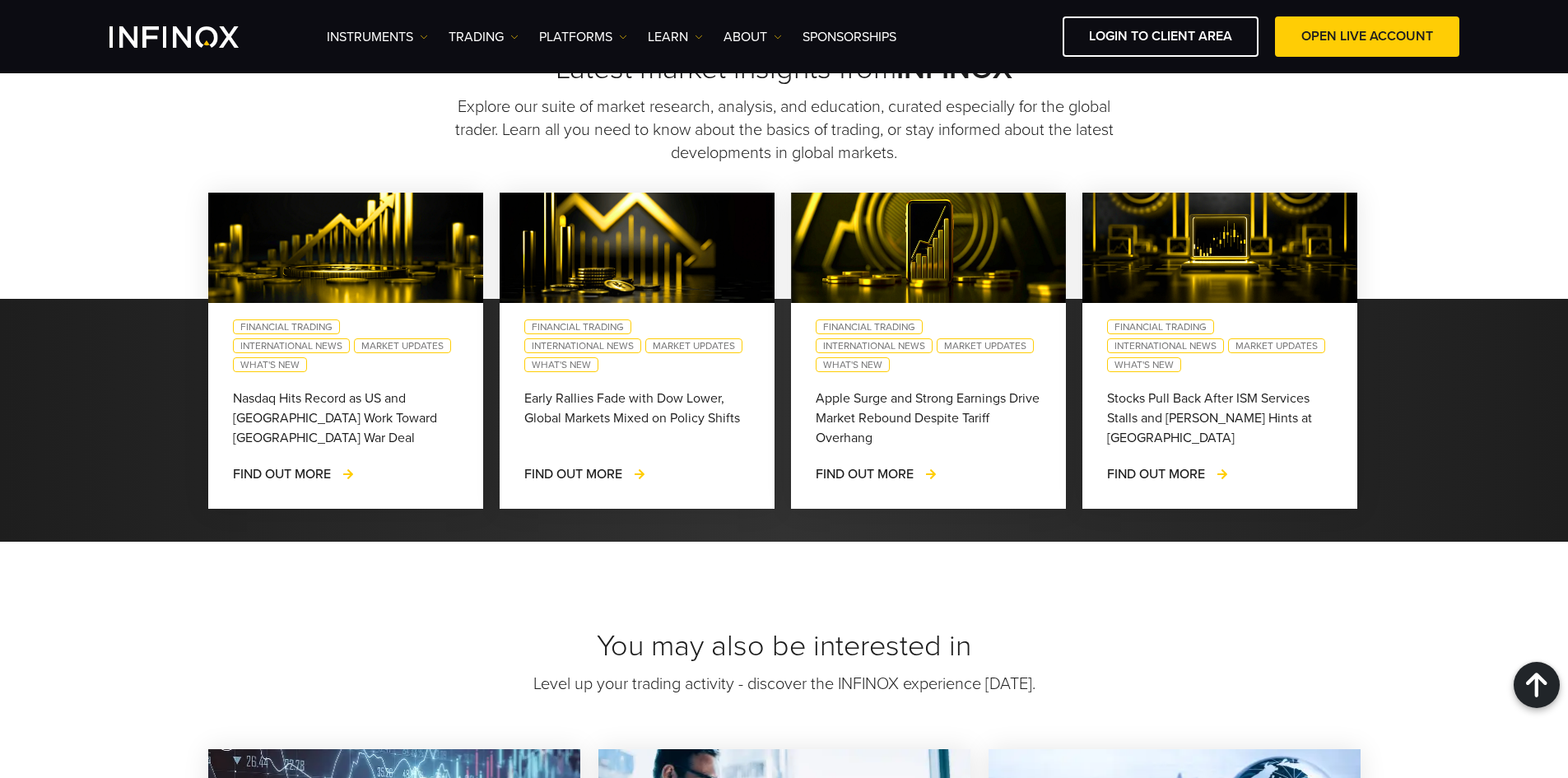
scroll to position [2214, 0]
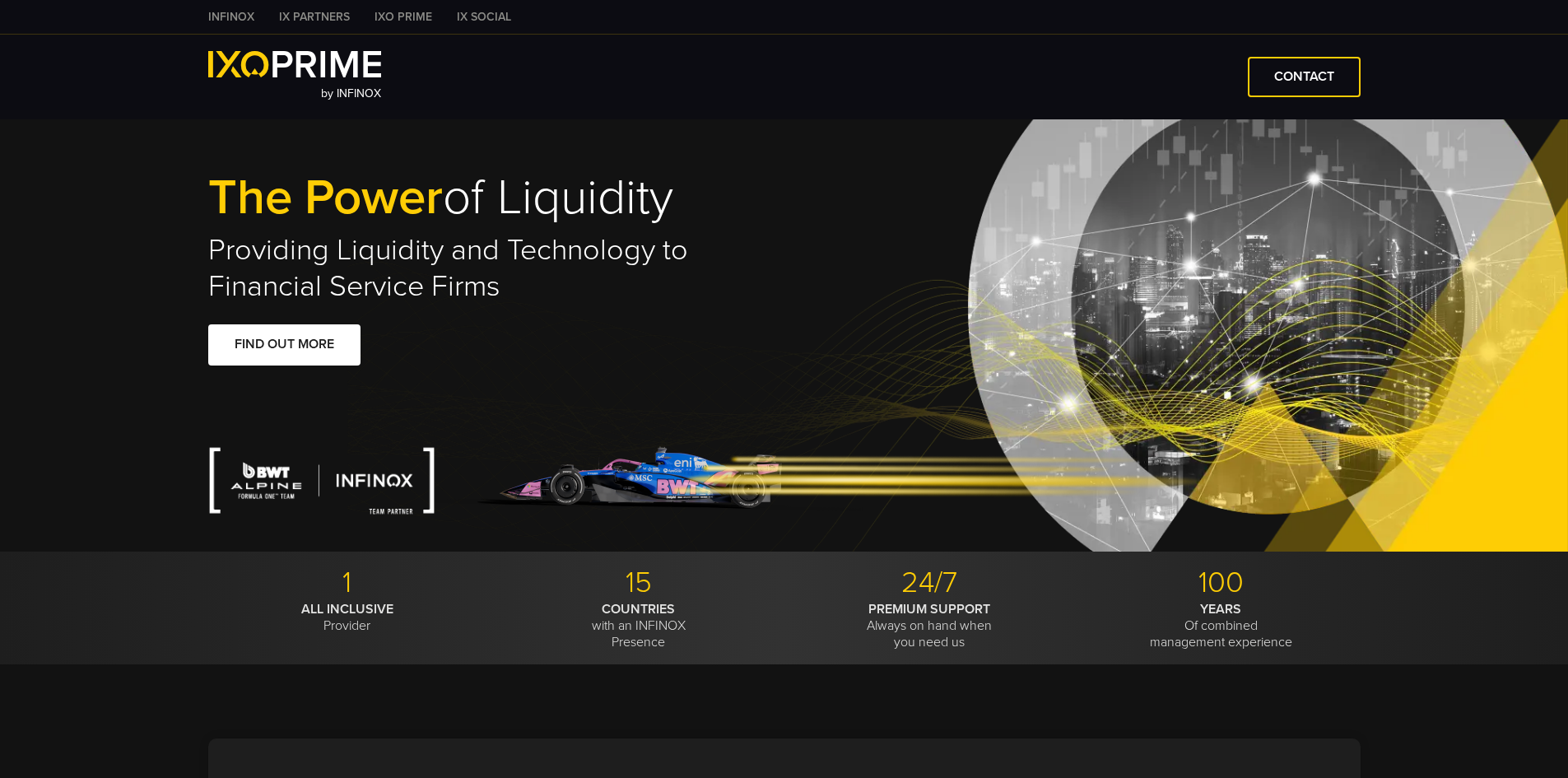
drag, startPoint x: 715, startPoint y: 155, endPoint x: 761, endPoint y: 169, distance: 48.1
click at [716, 156] on div "The Power of Liquidity Providing Liquidity and Technology to Financial Service …" at bounding box center [784, 304] width 1185 height 494
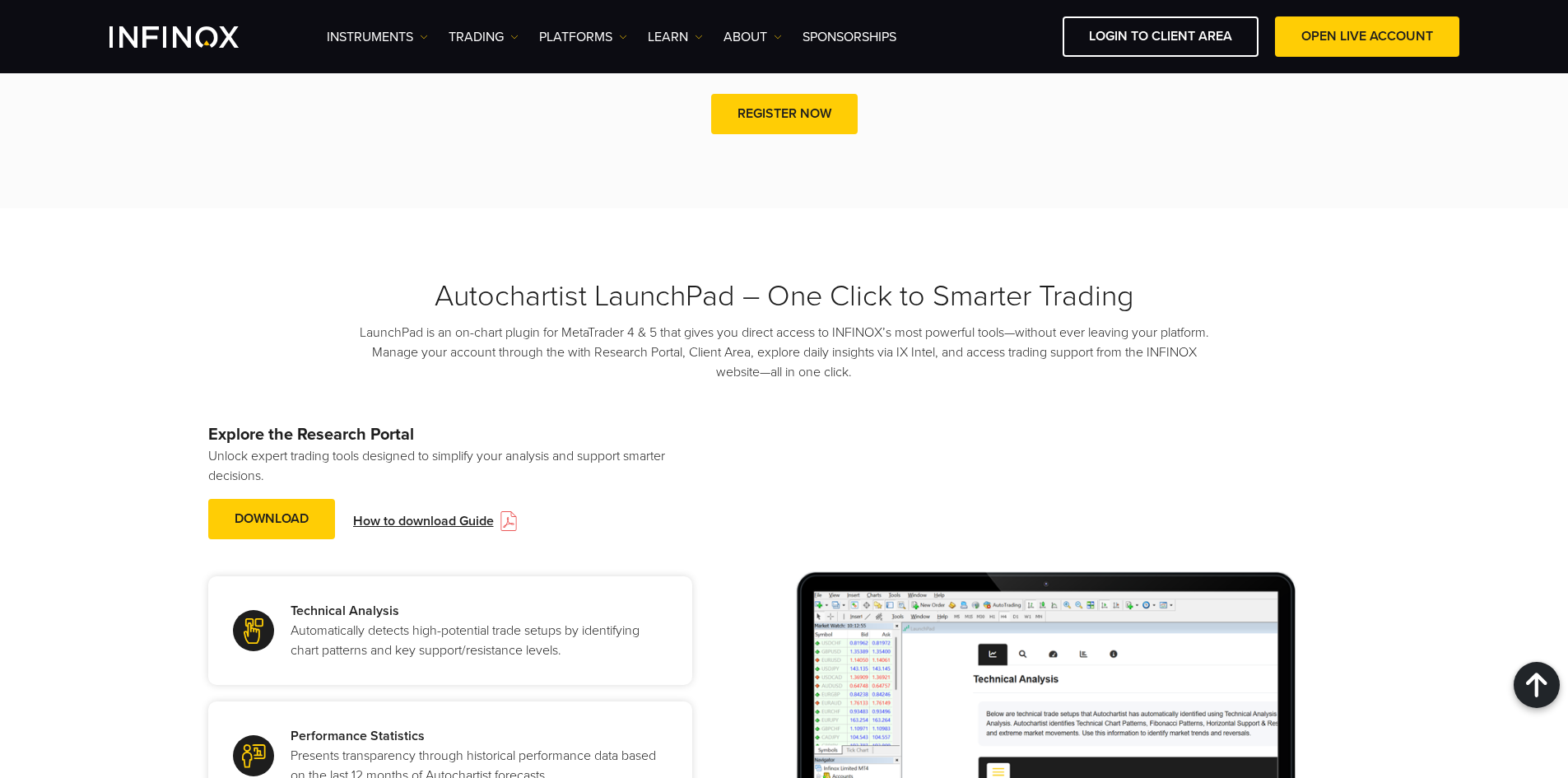
scroll to position [1264, 0]
